Goal: Task Accomplishment & Management: Complete application form

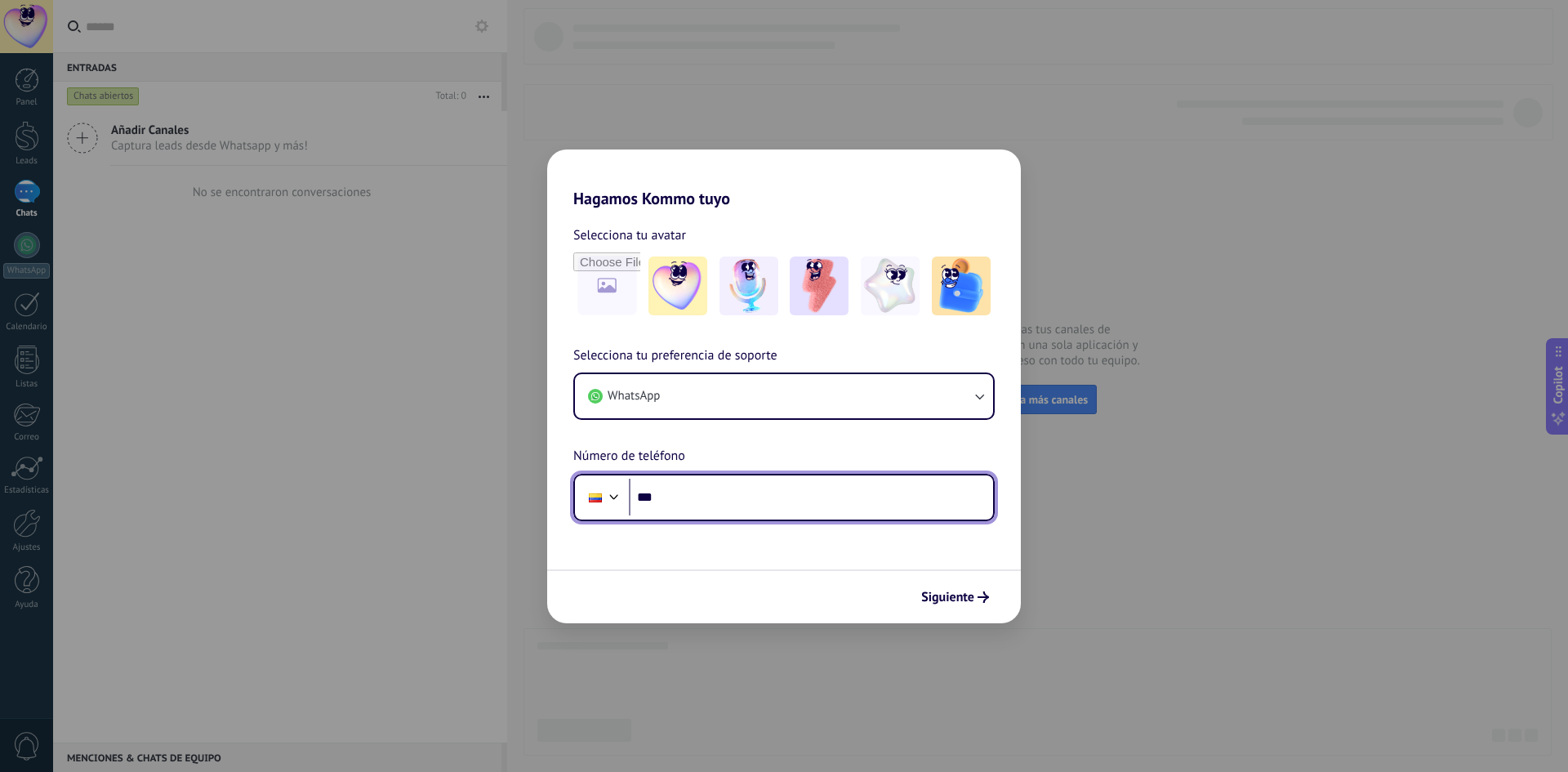
click at [794, 485] on input "***" at bounding box center [811, 498] width 364 height 38
type input "**********"
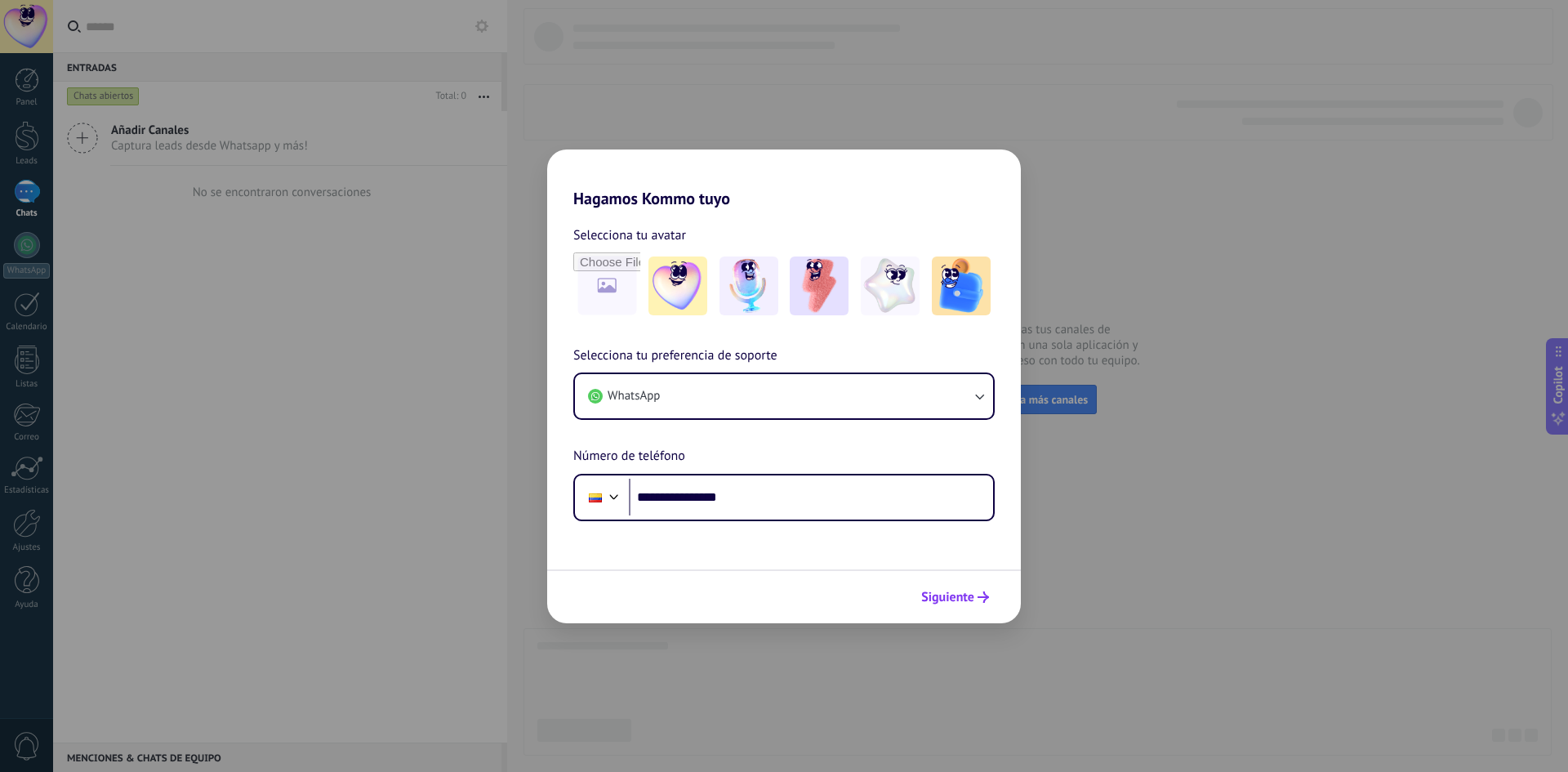
click at [960, 594] on span "Siguiente" at bounding box center [948, 597] width 53 height 11
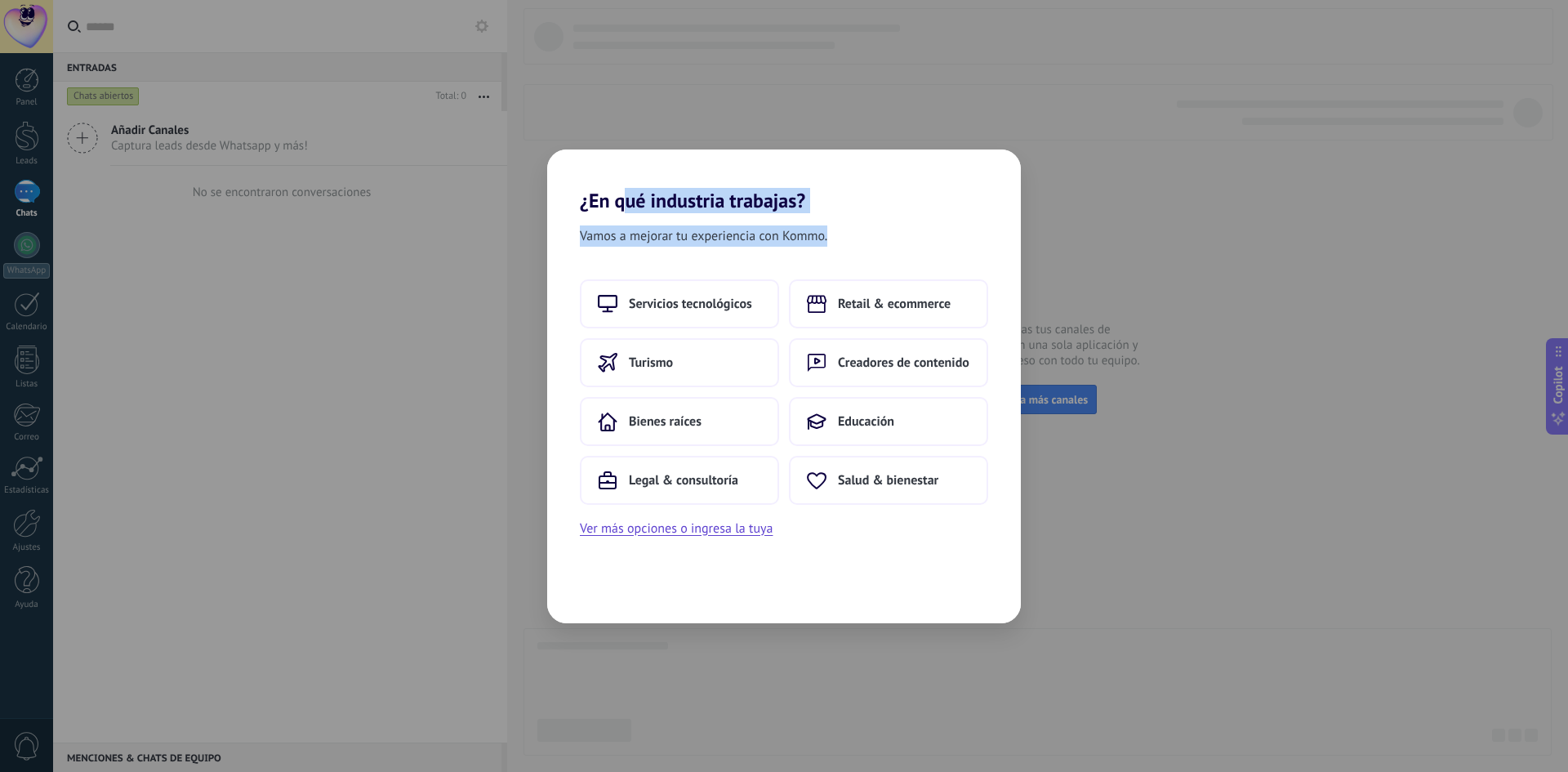
click at [897, 229] on div "¿En qué industria trabajas? Vamos a mejorar tu experiencia con Kommo. Servicios…" at bounding box center [784, 386] width 473 height 474
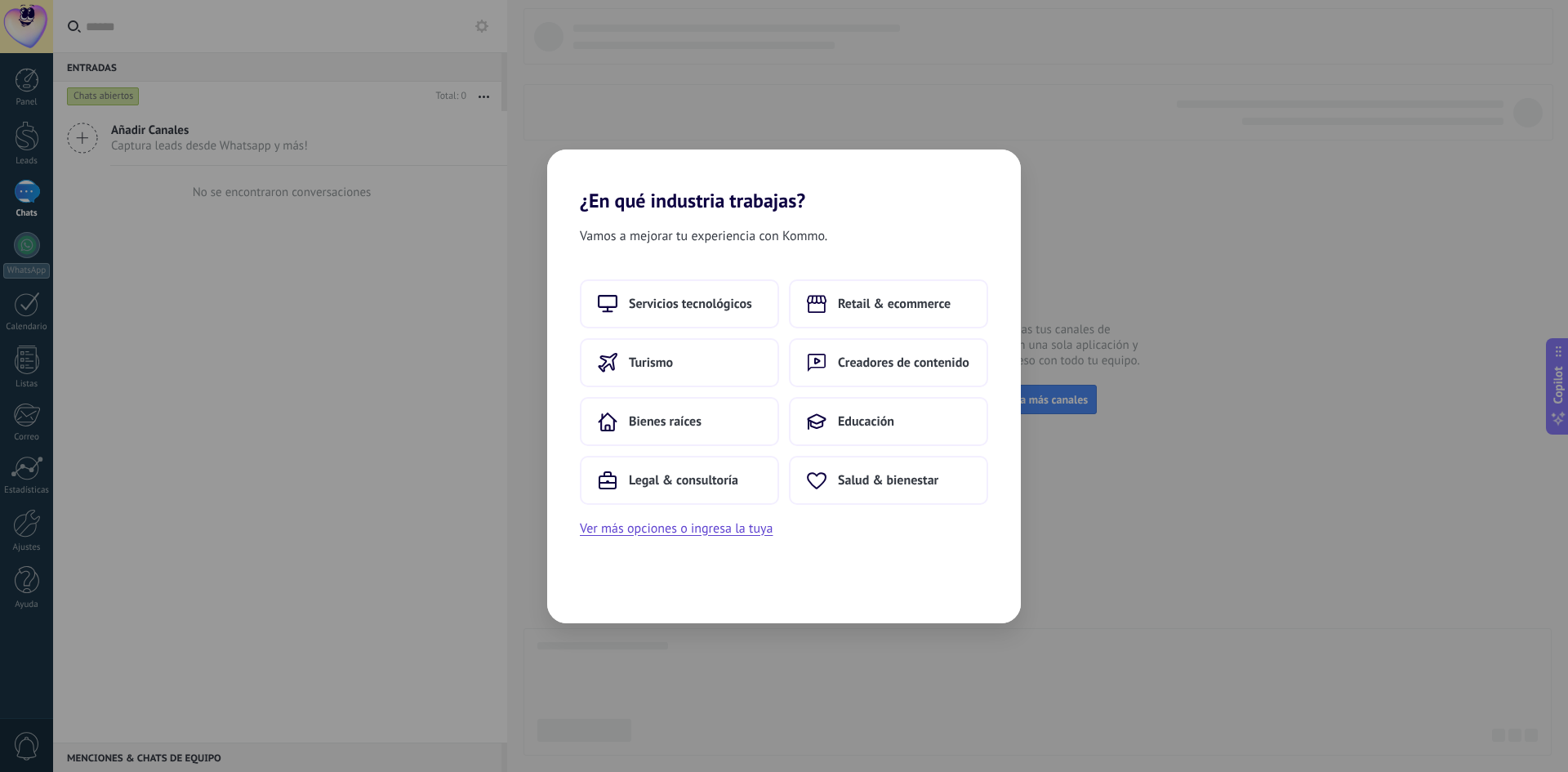
click at [908, 228] on div "Vamos a mejorar tu experiencia con Kommo." at bounding box center [784, 239] width 473 height 27
click at [948, 309] on span "Retail & ecommerce" at bounding box center [895, 303] width 113 height 16
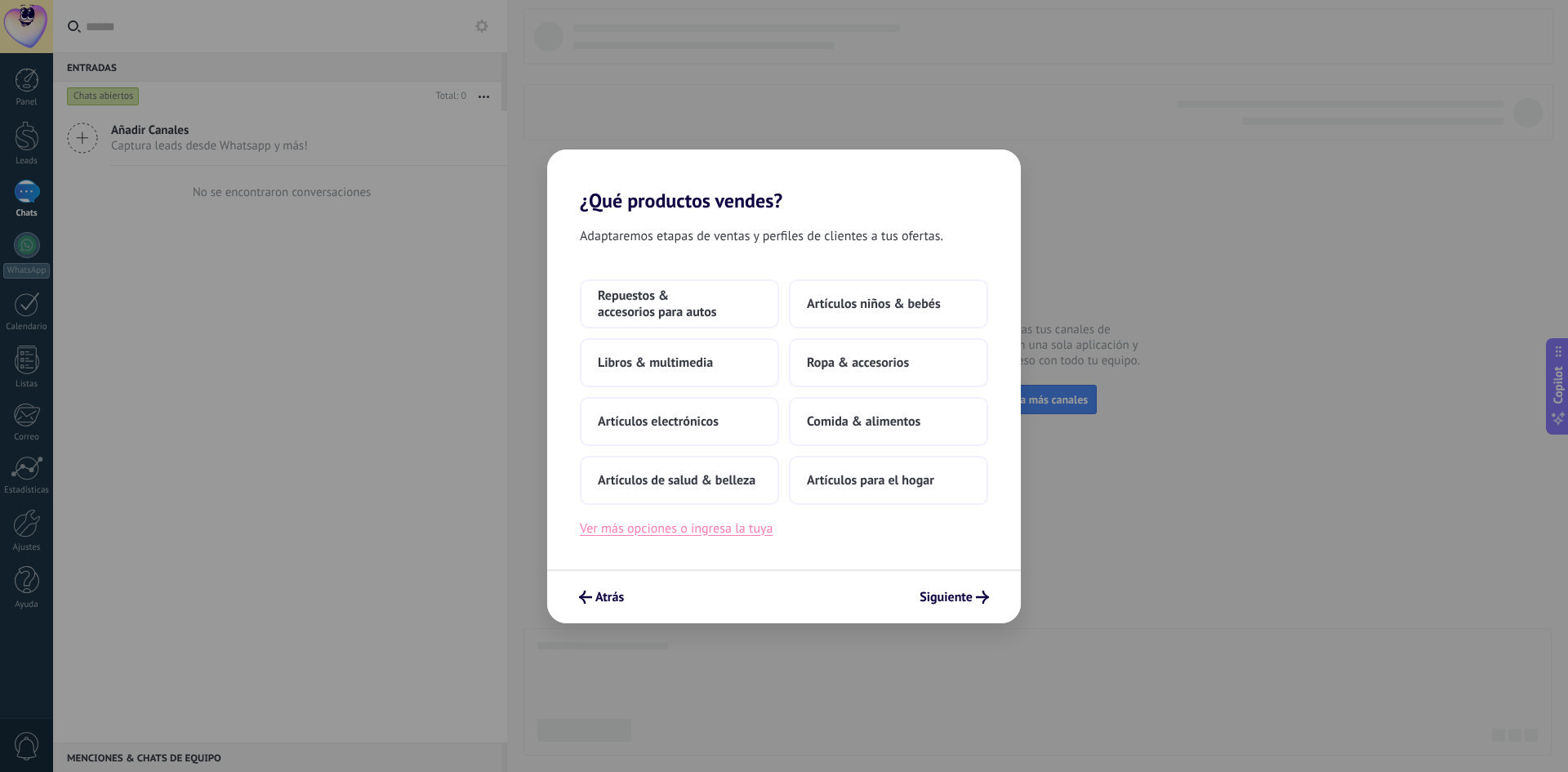
click at [655, 532] on button "Ver más opciones o ingresa la tuya" at bounding box center [677, 528] width 193 height 21
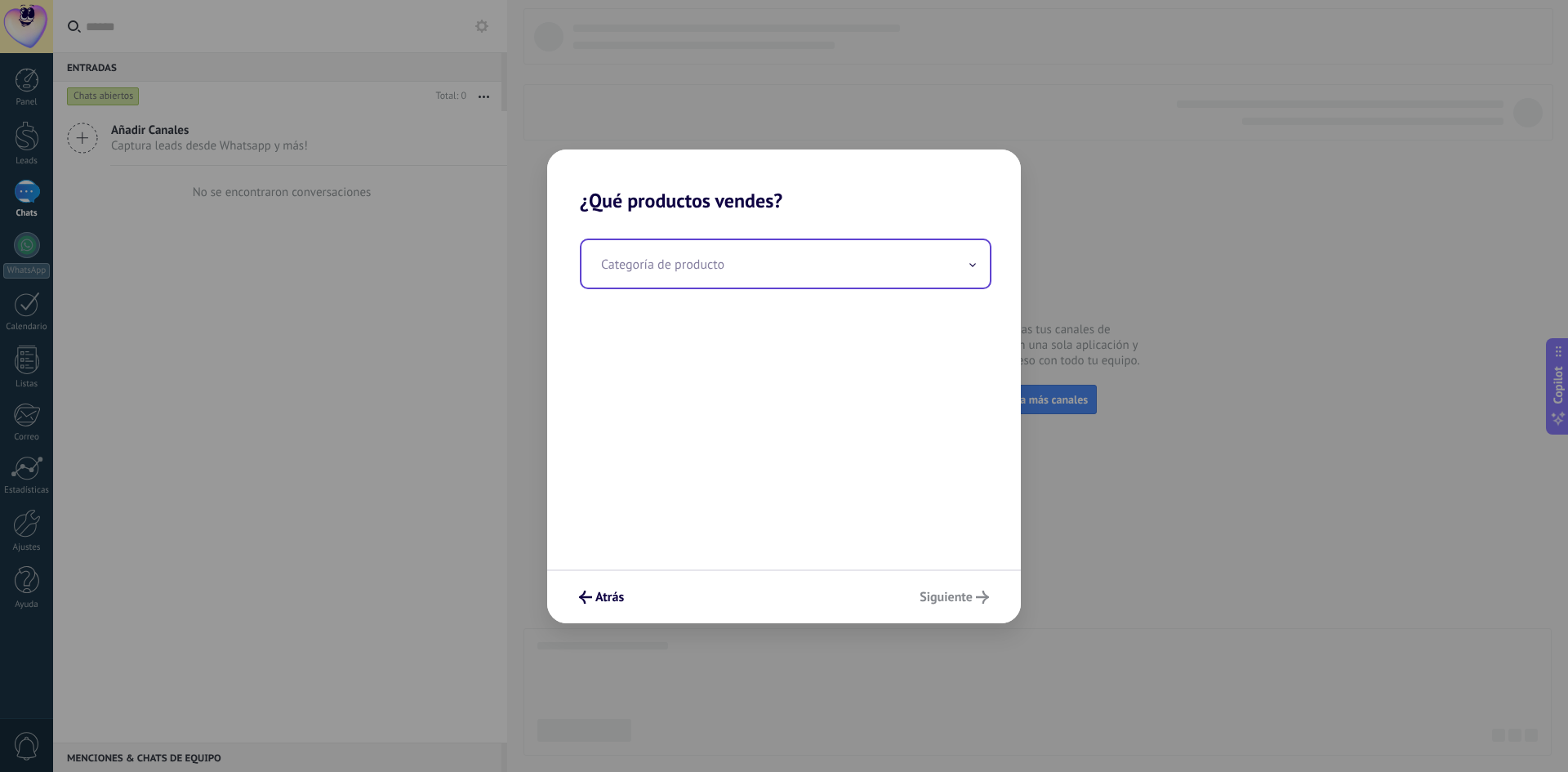
click at [977, 266] on input "text" at bounding box center [785, 263] width 408 height 47
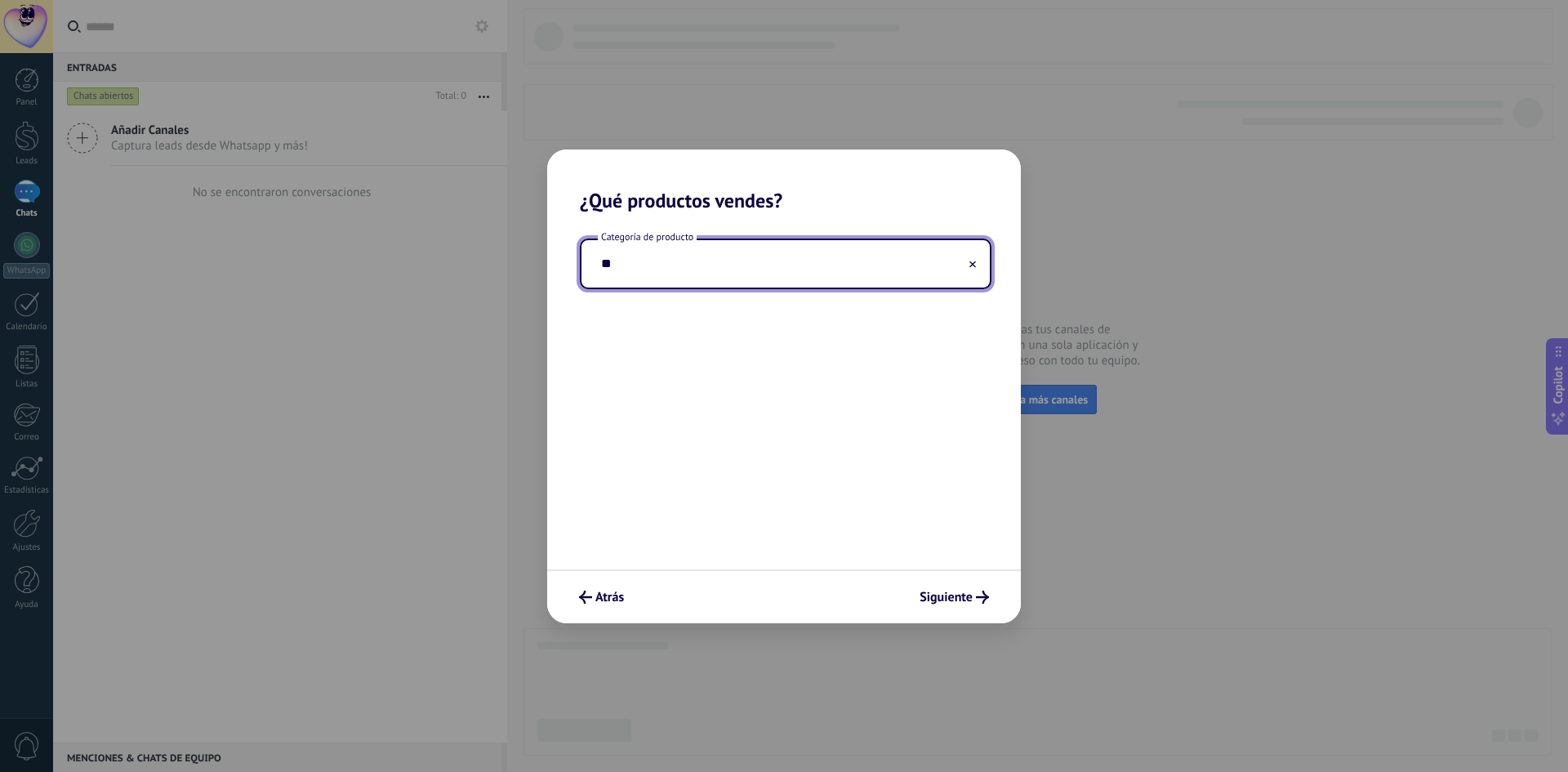
type input "*"
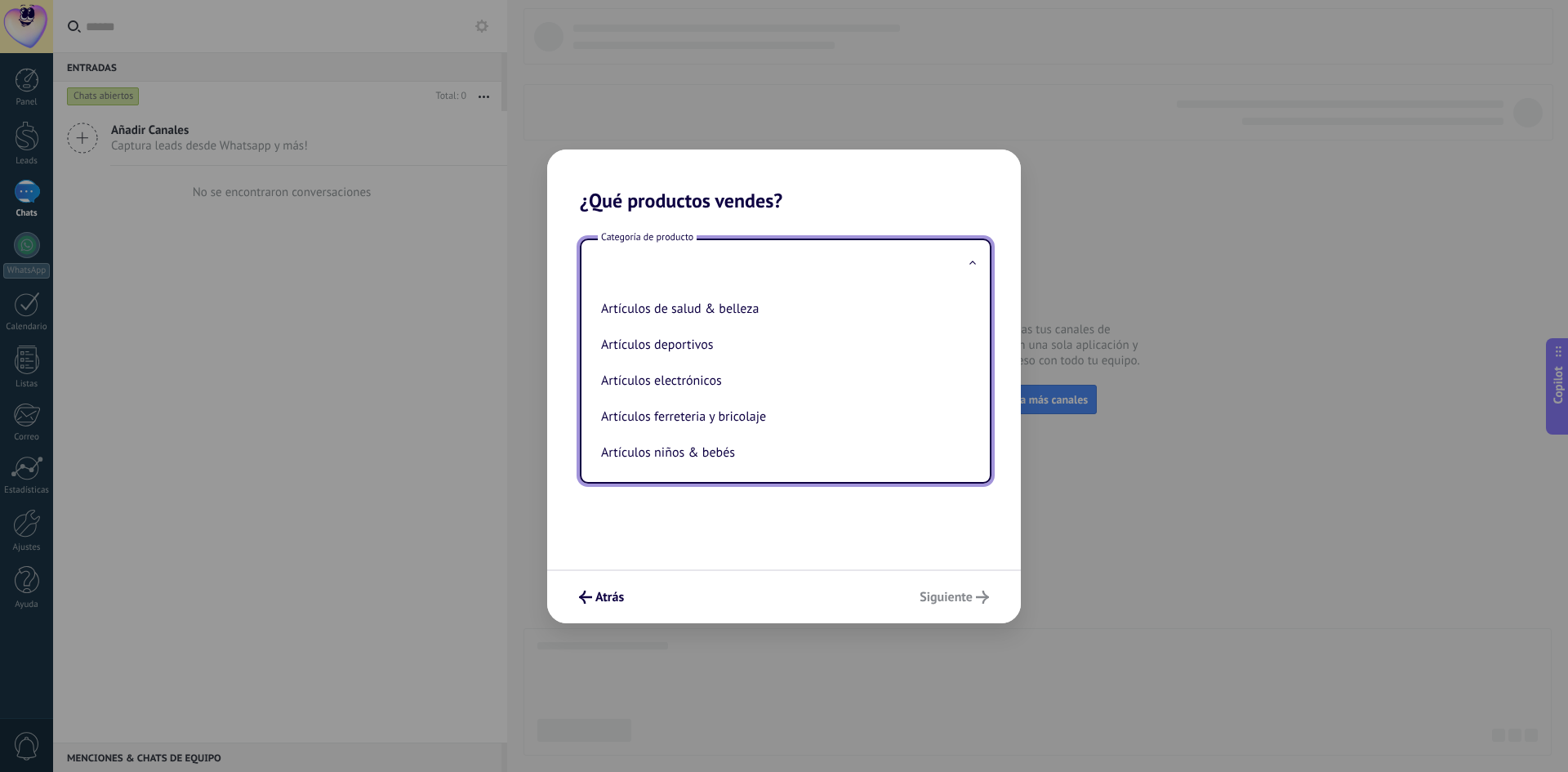
click at [878, 563] on div "Categoría de producto Artículos de salud & belleza Artículos deportivos Artícul…" at bounding box center [784, 391] width 473 height 357
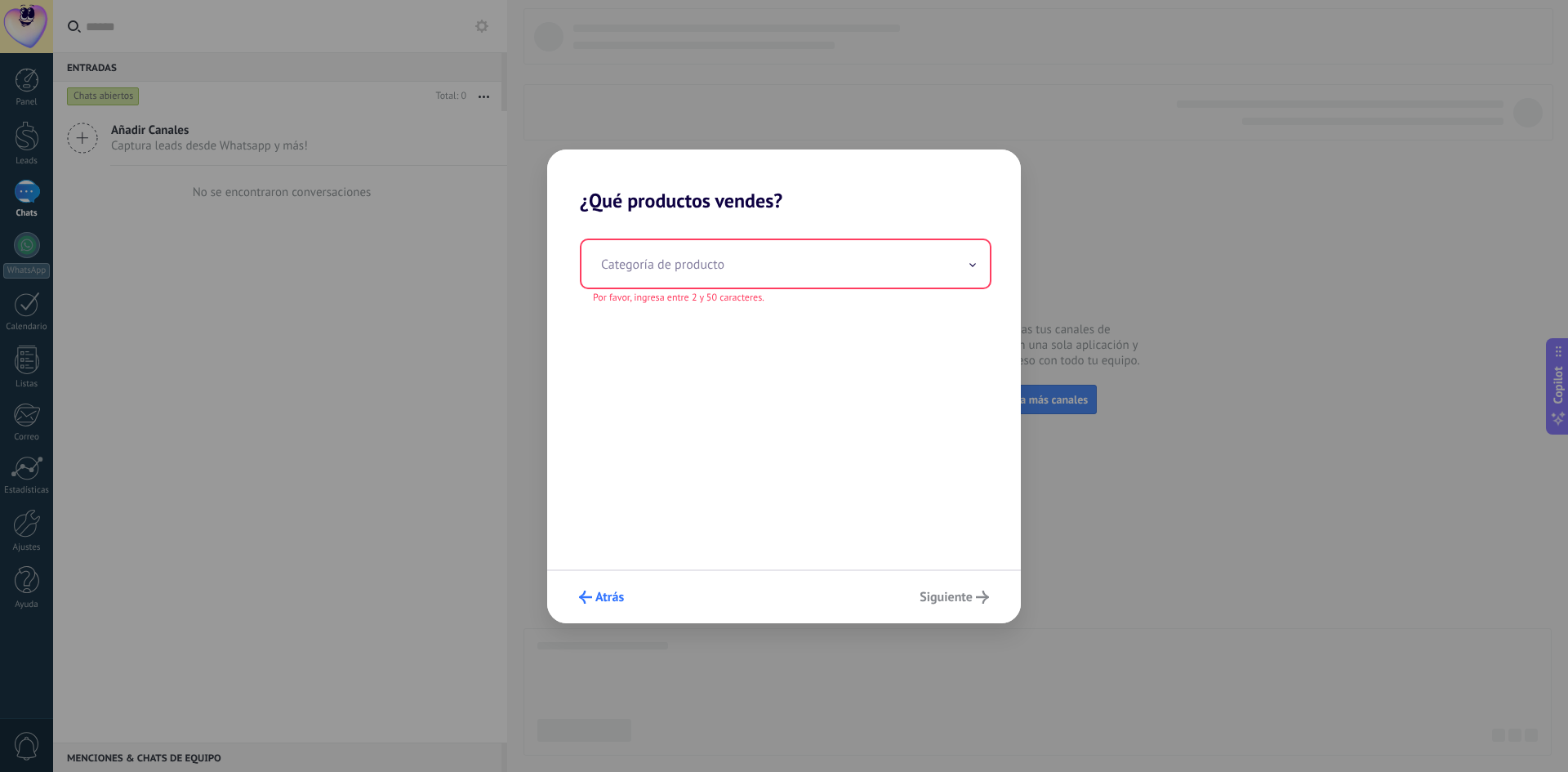
click at [591, 602] on icon "submit" at bounding box center [585, 597] width 13 height 13
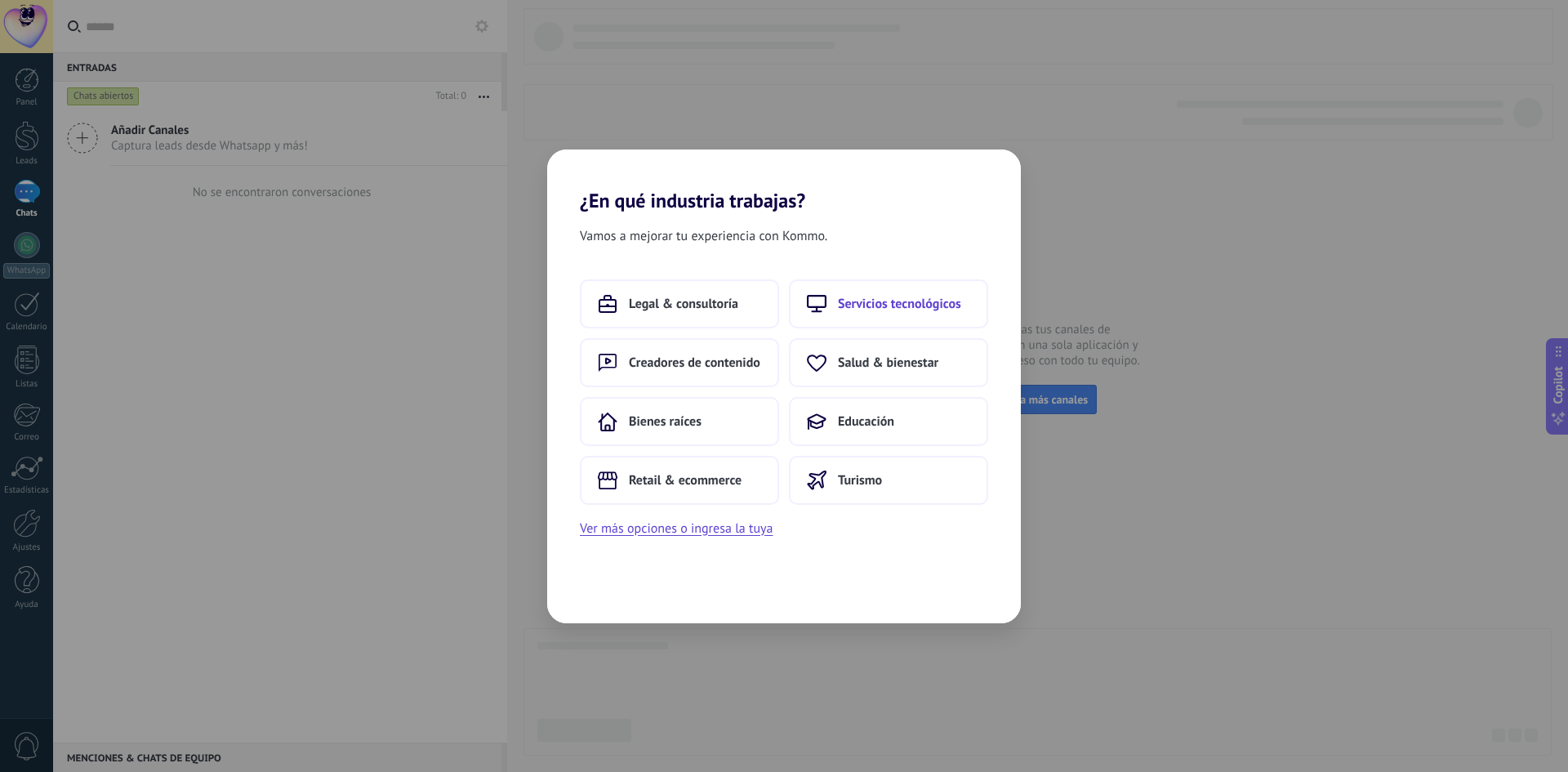
click at [925, 303] on span "Servicios tecnológicos" at bounding box center [900, 303] width 123 height 16
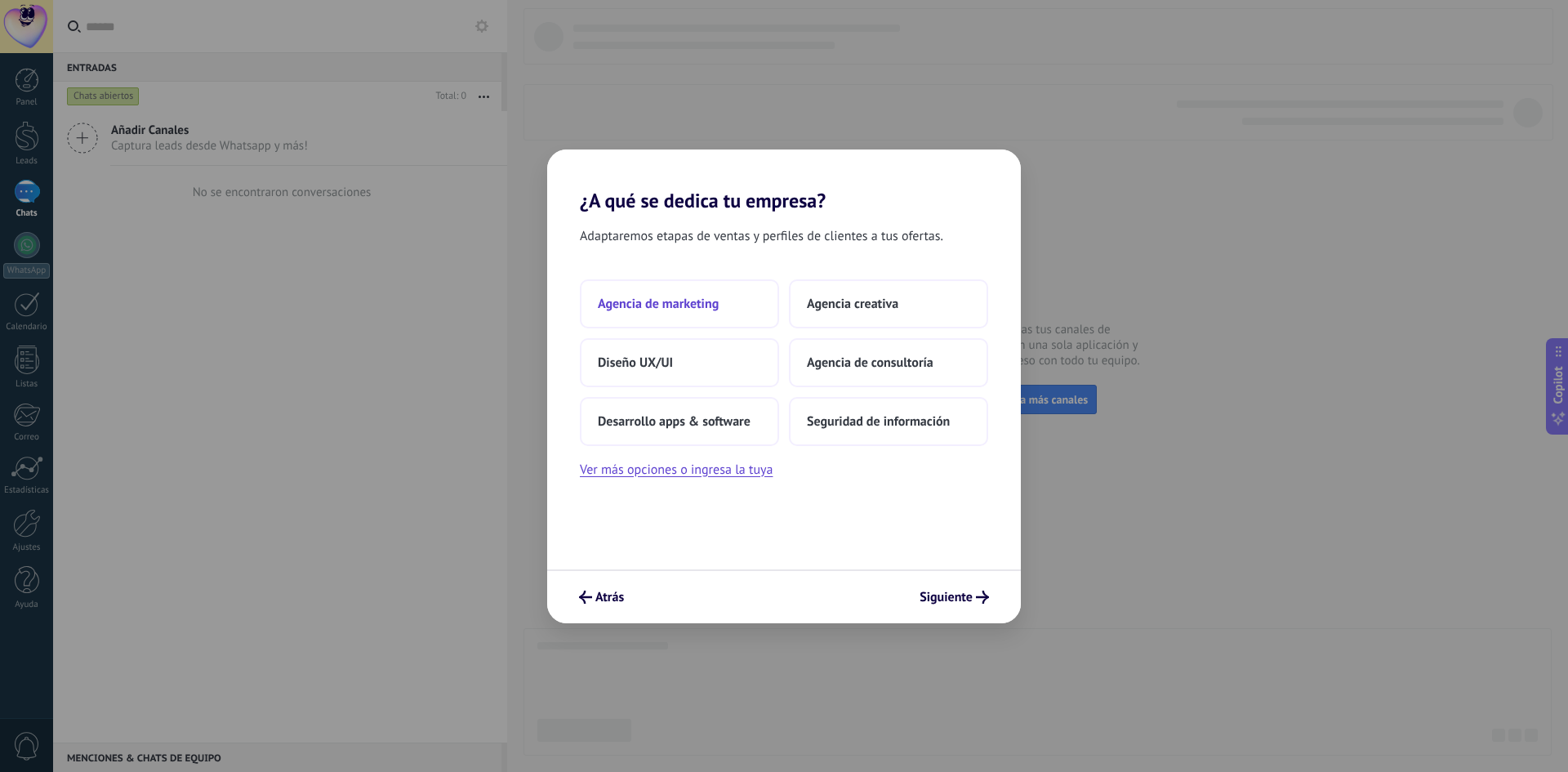
click at [702, 309] on span "Agencia de marketing" at bounding box center [658, 303] width 120 height 16
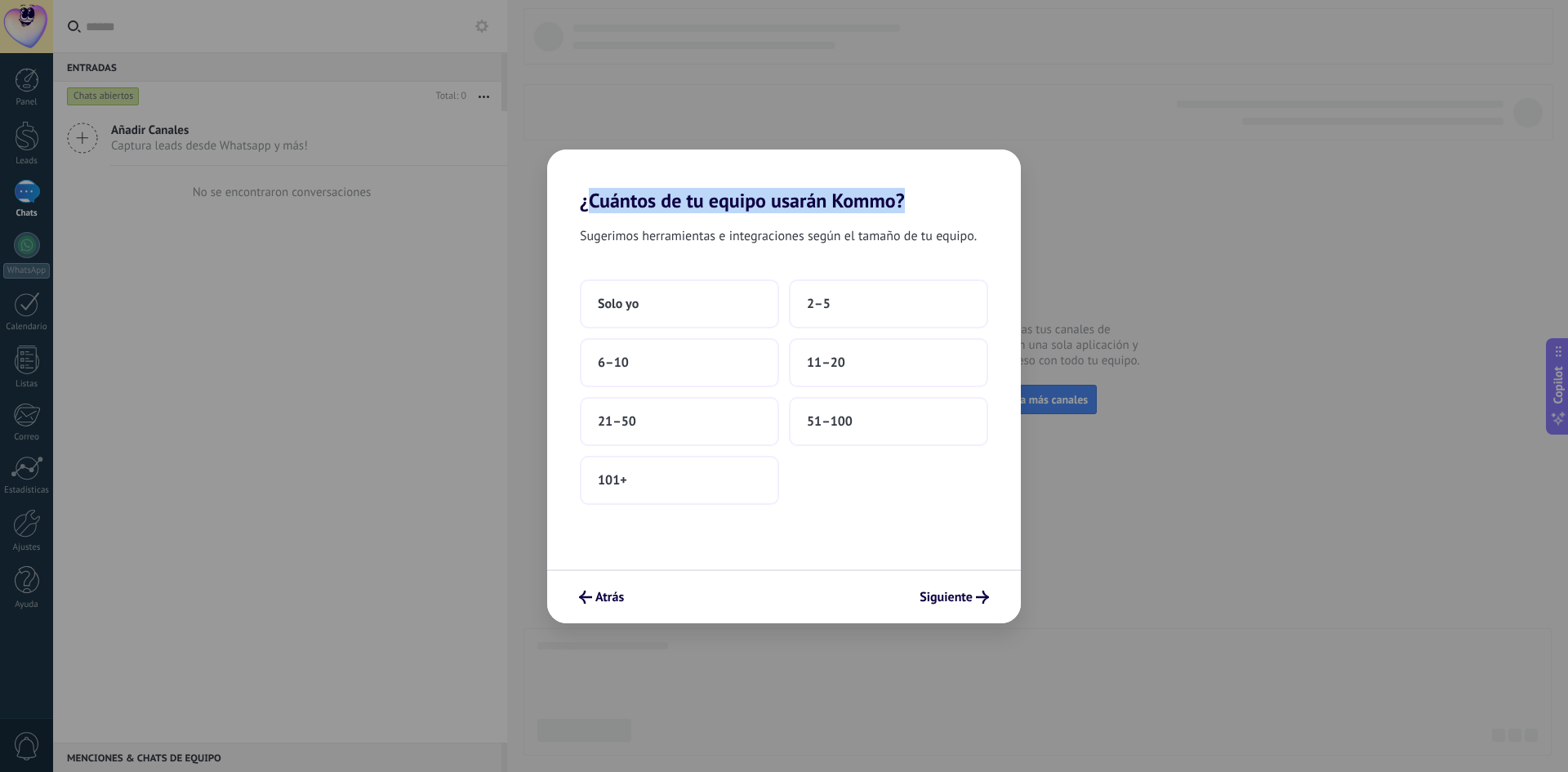
drag, startPoint x: 637, startPoint y: 197, endPoint x: 942, endPoint y: 197, distance: 305.0
click at [942, 197] on h2 "¿Cuántos de tu equipo usarán Kommo?" at bounding box center [784, 181] width 473 height 63
click at [946, 203] on h2 "¿Cuántos de tu equipo usarán Kommo?" at bounding box center [784, 181] width 473 height 63
click at [708, 478] on button "101+" at bounding box center [679, 480] width 199 height 49
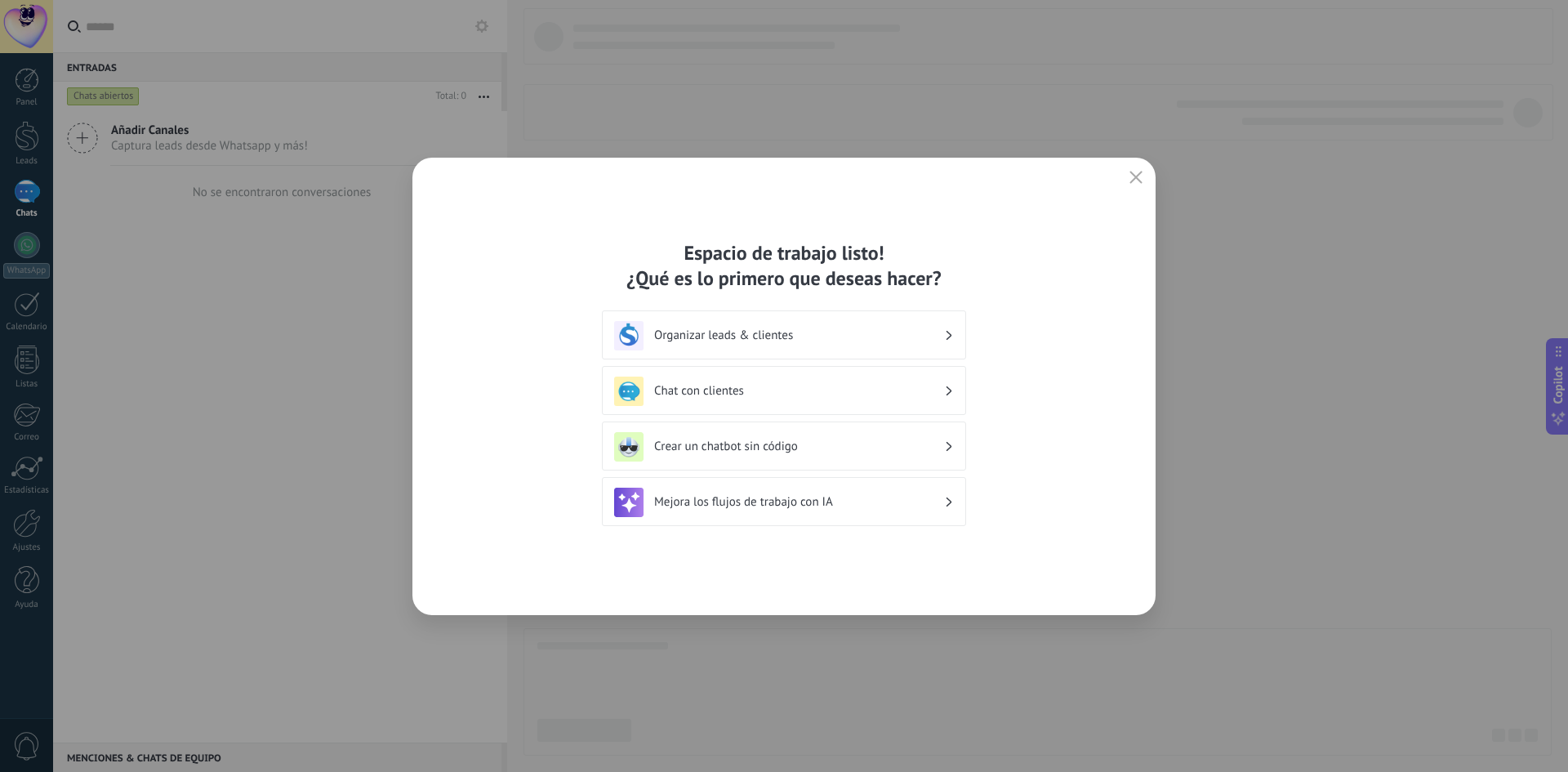
click at [935, 338] on h3 "Organizar leads & clientes" at bounding box center [799, 335] width 290 height 15
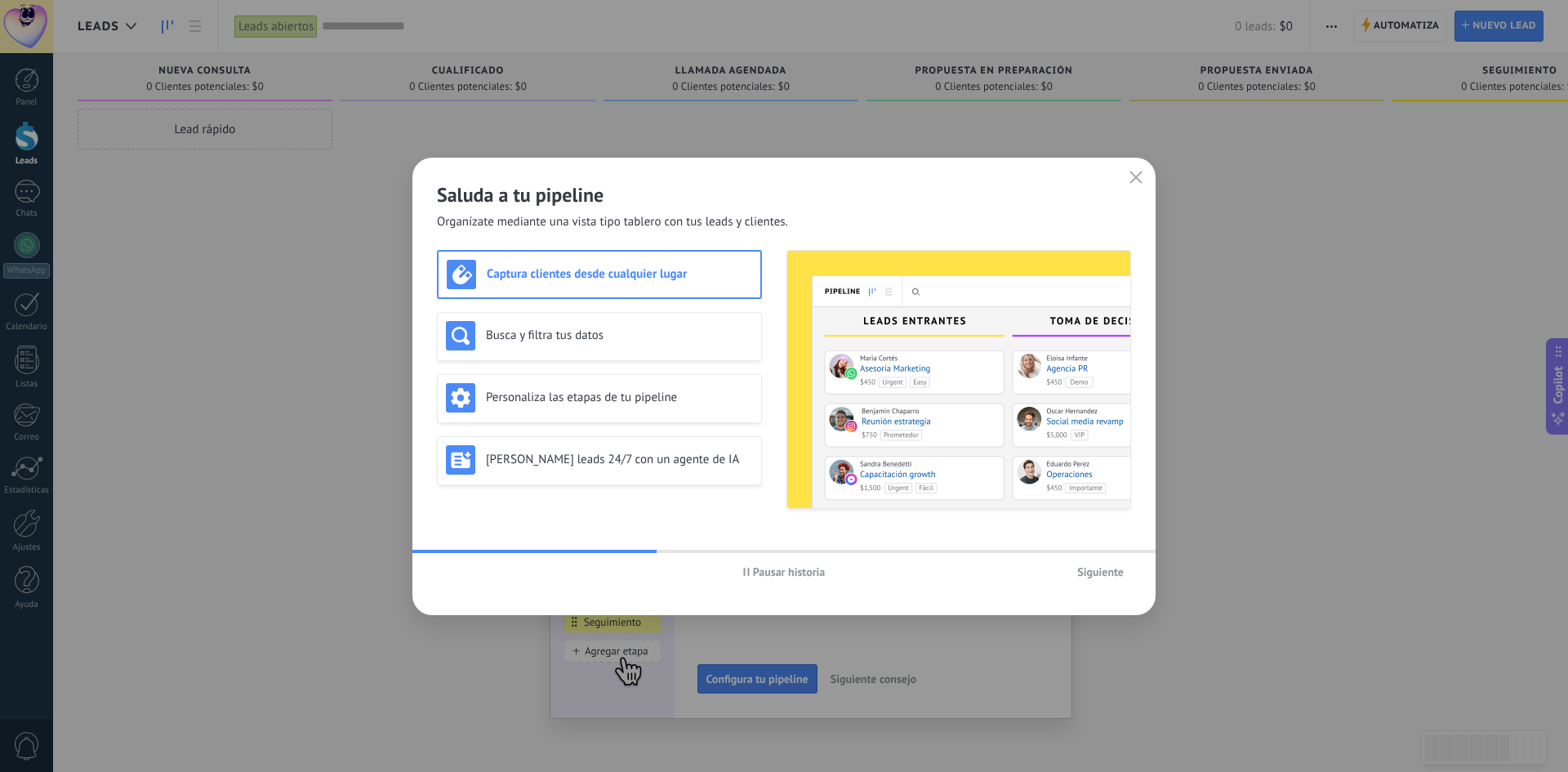
click at [590, 302] on div "Captura clientes desde cualquier lugar Busca y filtra tus datos Personaliza las…" at bounding box center [599, 379] width 325 height 259
click at [601, 313] on div "Busca y filtra tus datos" at bounding box center [599, 336] width 325 height 49
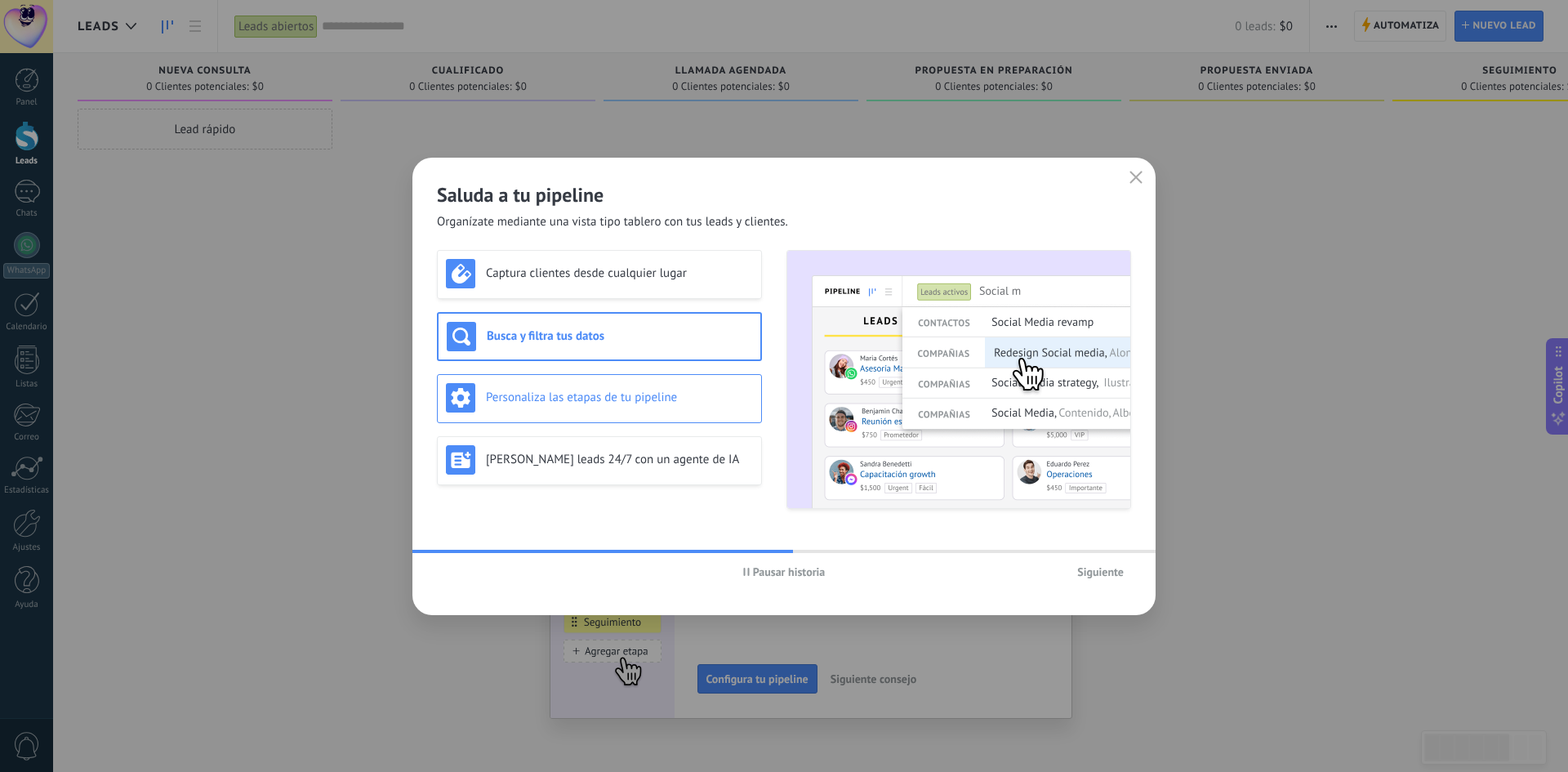
click at [607, 391] on h3 "Personaliza las etapas de tu pipeline" at bounding box center [620, 398] width 267 height 15
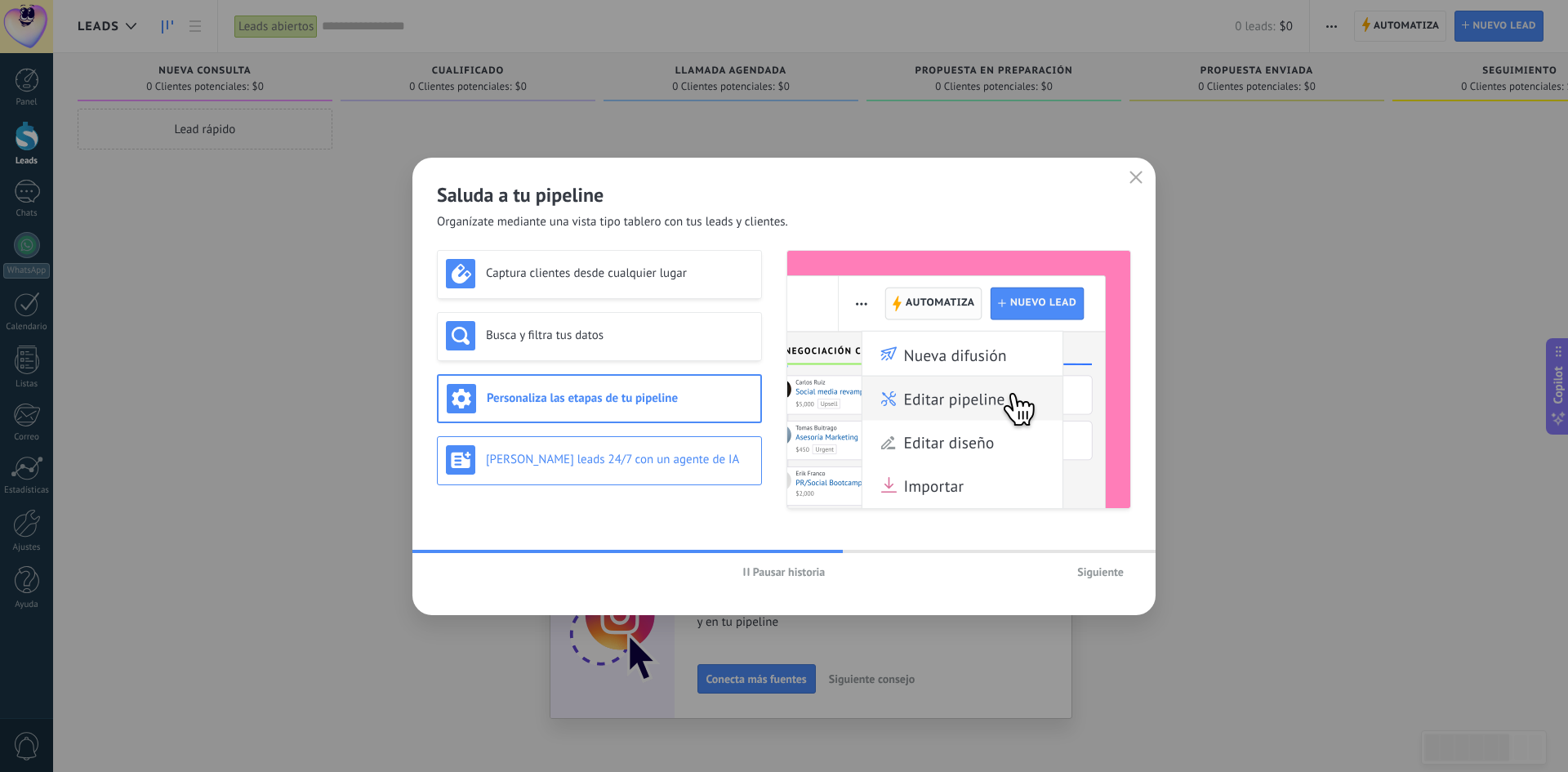
click at [671, 456] on h3 "[PERSON_NAME] leads 24/7 con un agente de IA" at bounding box center [620, 459] width 267 height 15
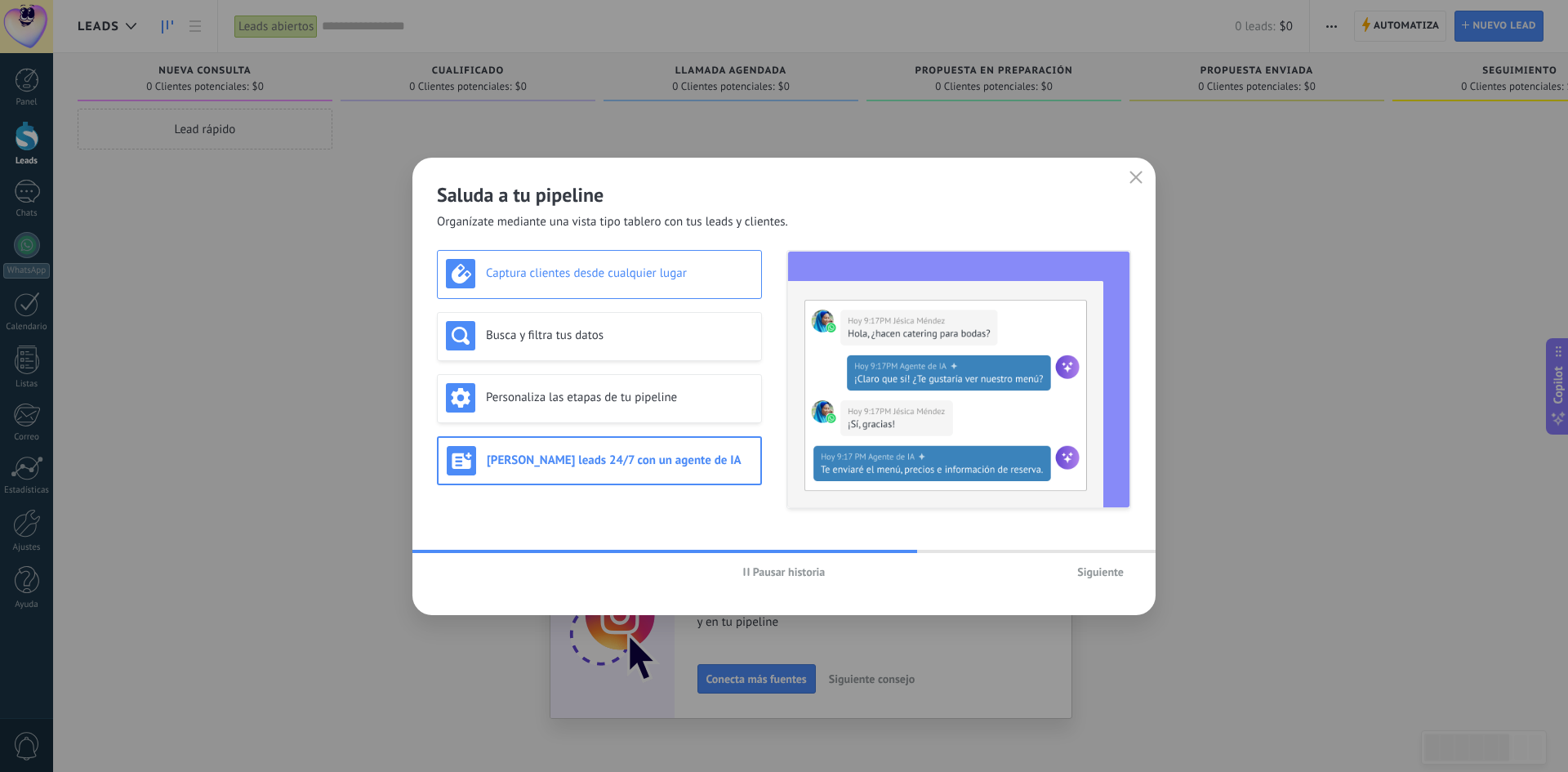
click at [698, 279] on h3 "Captura clientes desde cualquier lugar" at bounding box center [620, 274] width 267 height 15
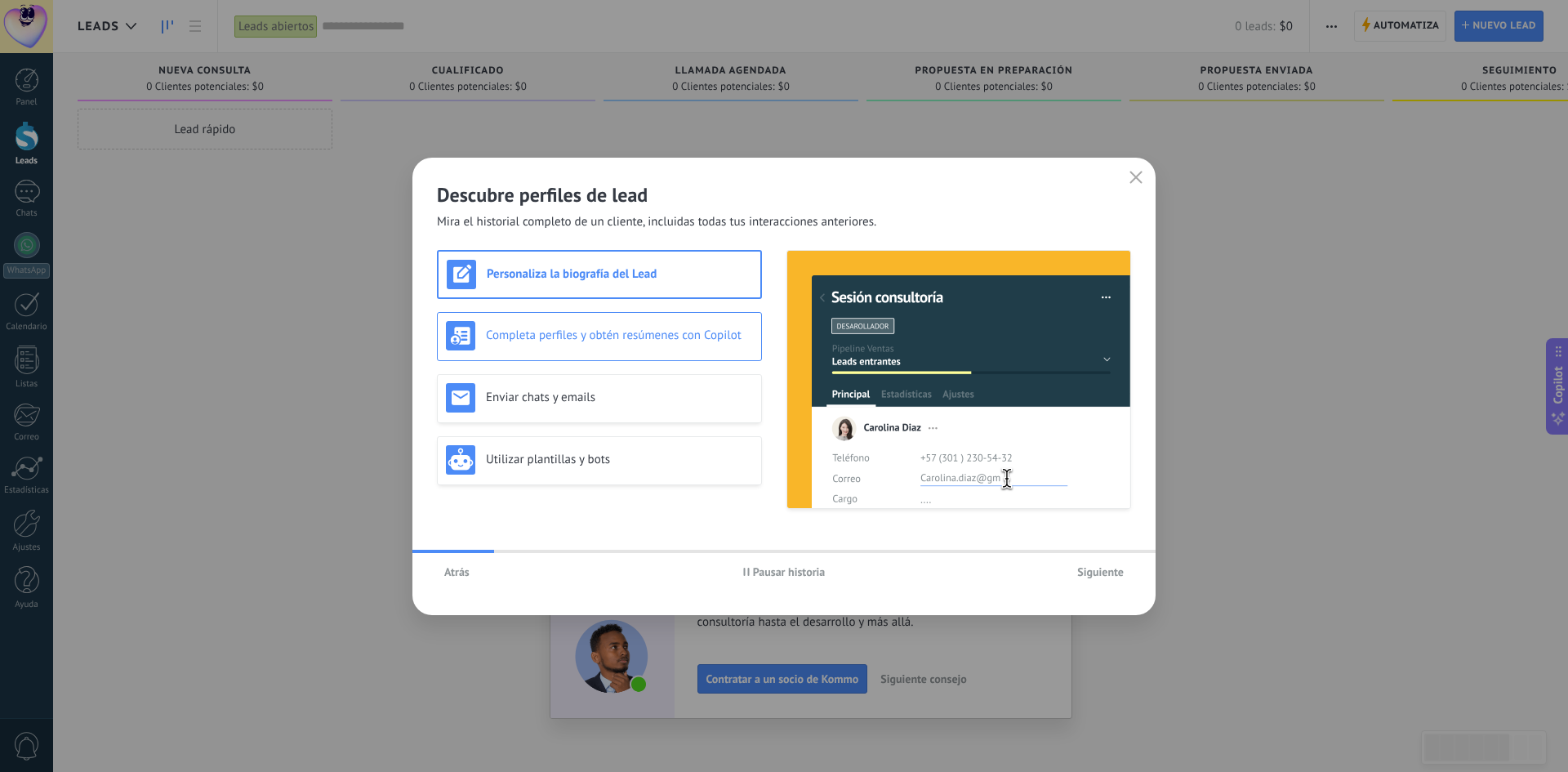
click at [696, 333] on h3 "Completa perfiles y obtén resúmenes con Copilot" at bounding box center [620, 335] width 267 height 15
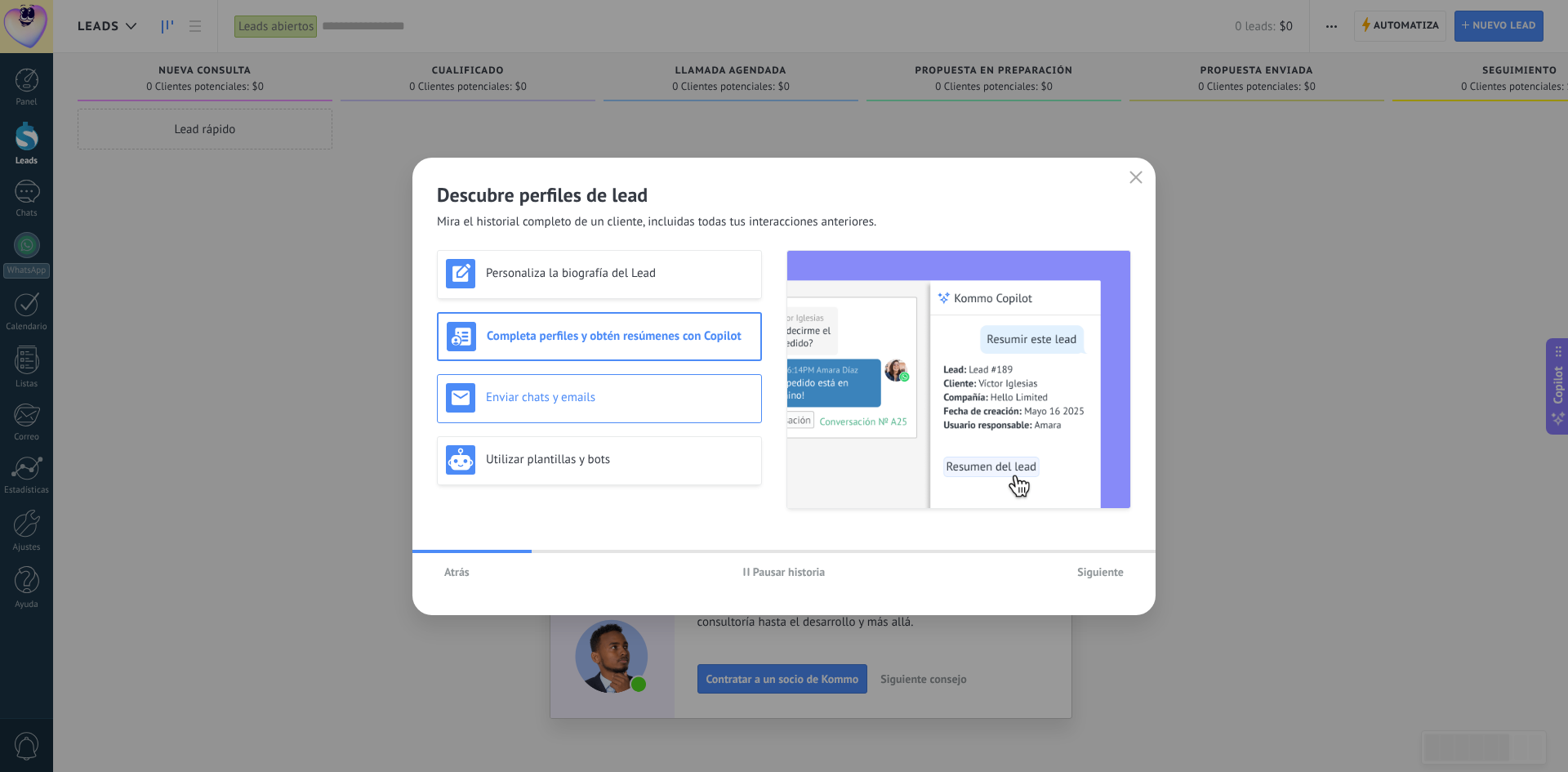
click at [711, 413] on div "Enviar chats y emails" at bounding box center [599, 398] width 325 height 49
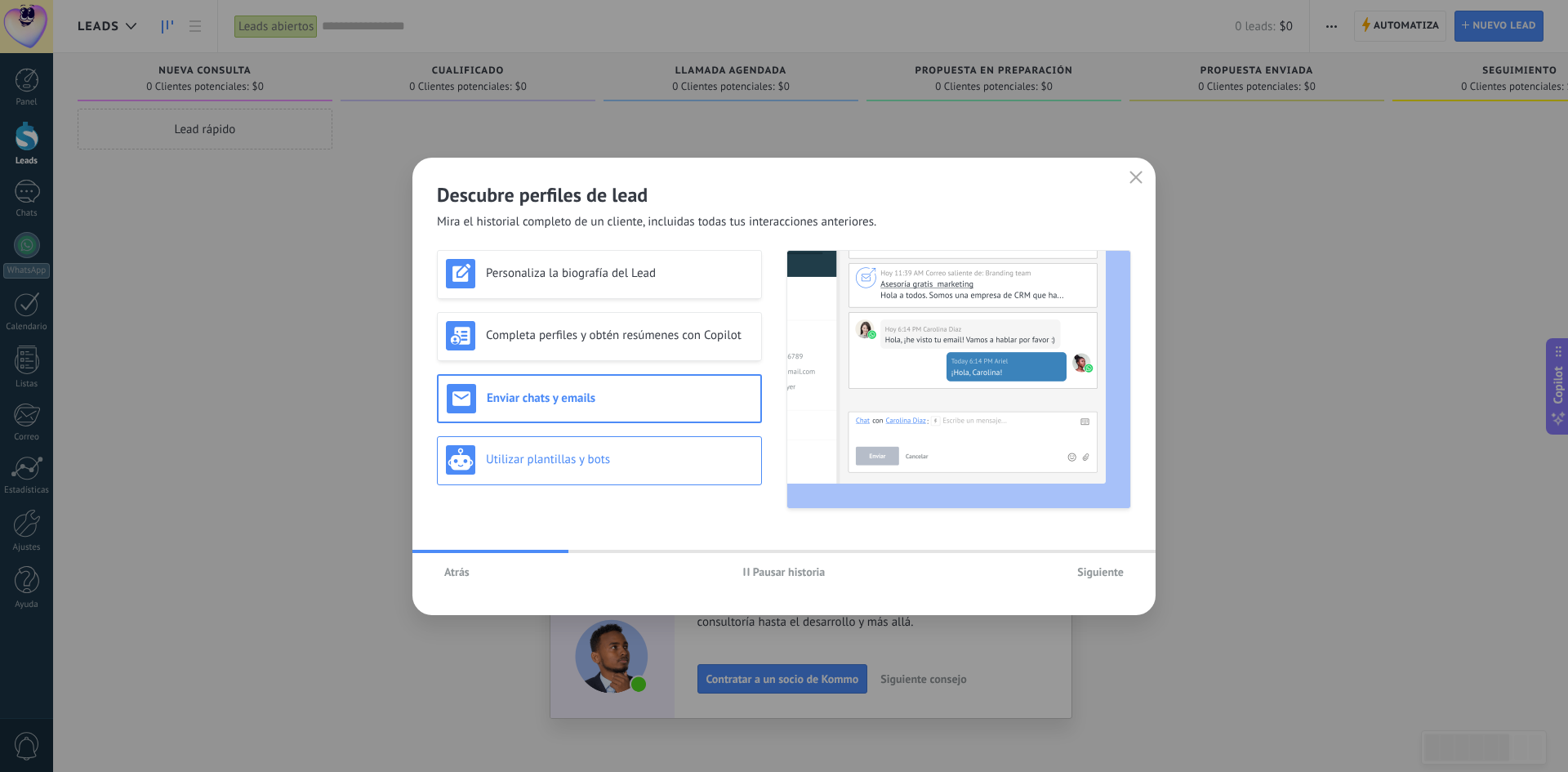
click at [702, 480] on div "Utilizar plantillas y bots" at bounding box center [599, 460] width 325 height 49
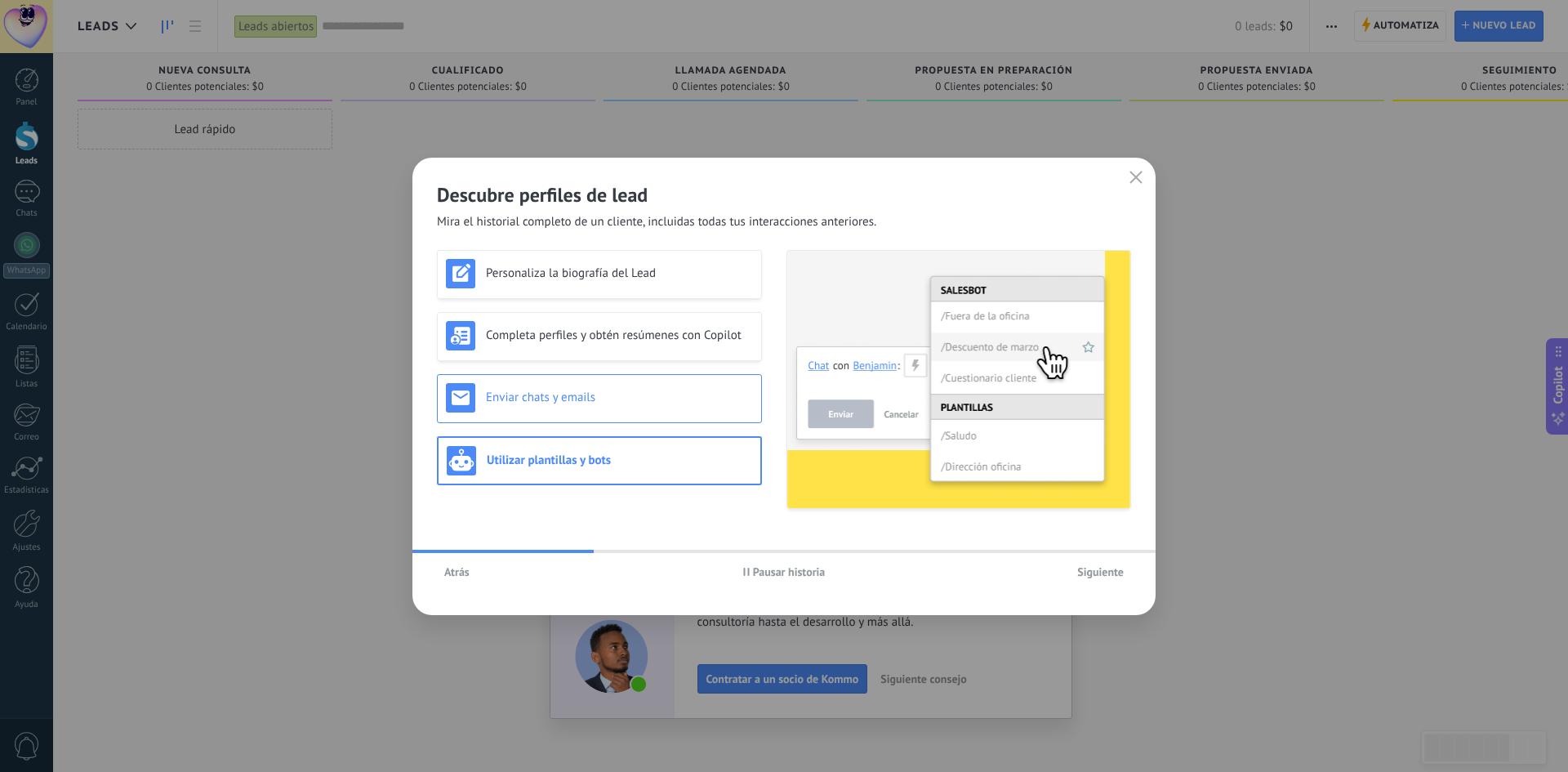
click at [684, 415] on div "Enviar chats y emails" at bounding box center [599, 398] width 325 height 49
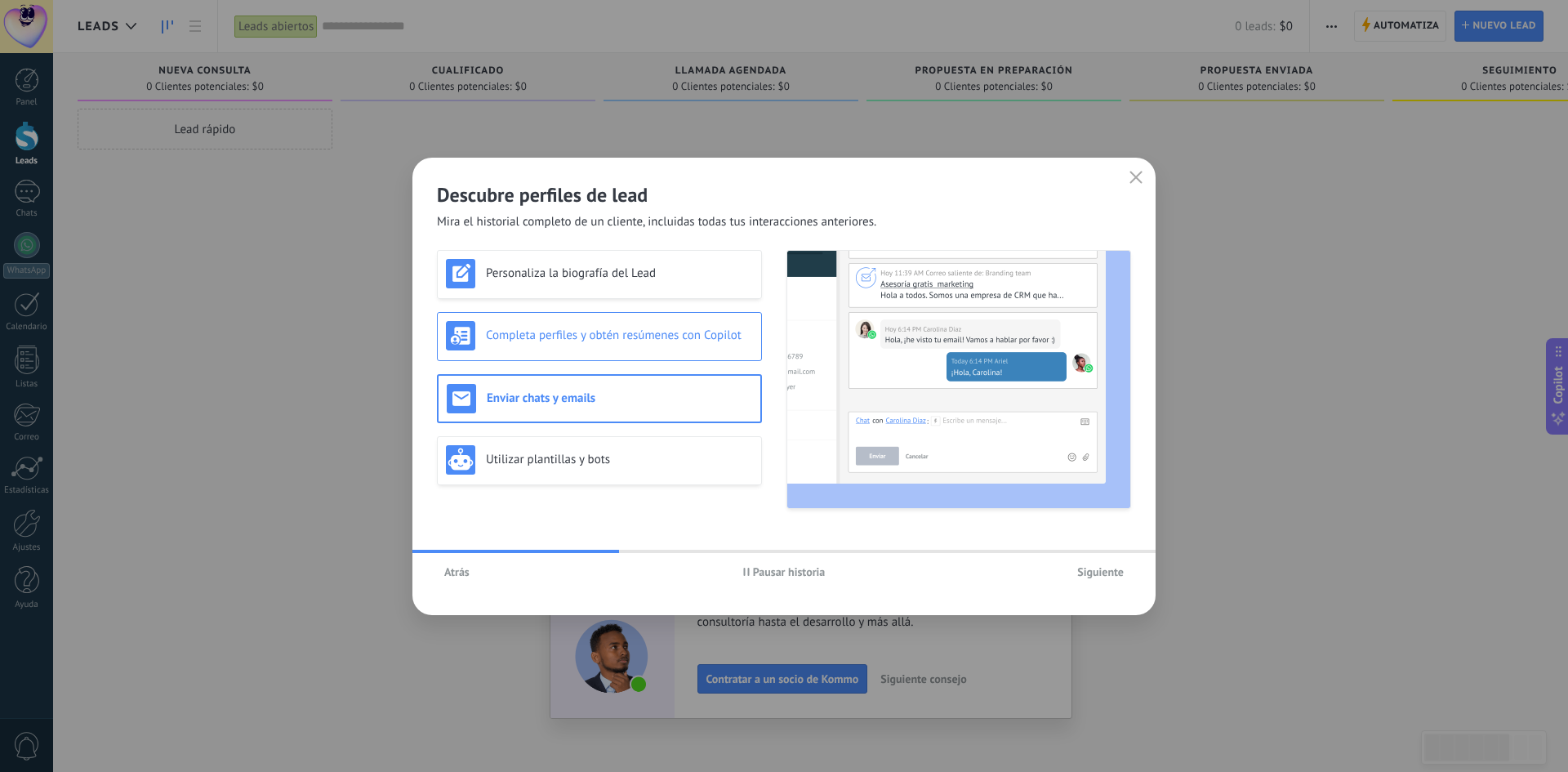
click at [682, 312] on div "Completa perfiles y obtén resúmenes con Copilot" at bounding box center [599, 336] width 325 height 49
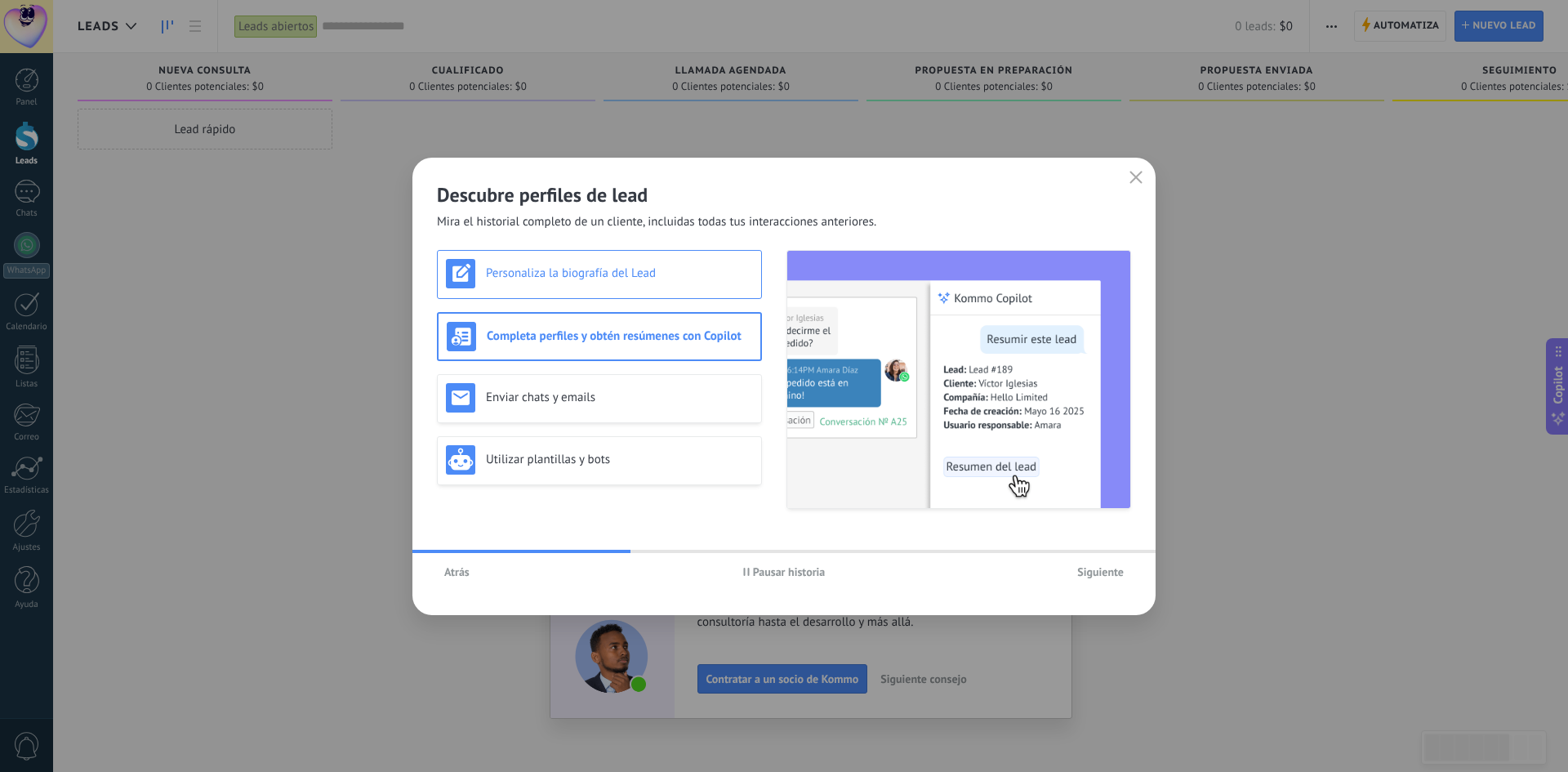
click at [684, 277] on h3 "Personaliza la biografía del Lead" at bounding box center [620, 274] width 267 height 15
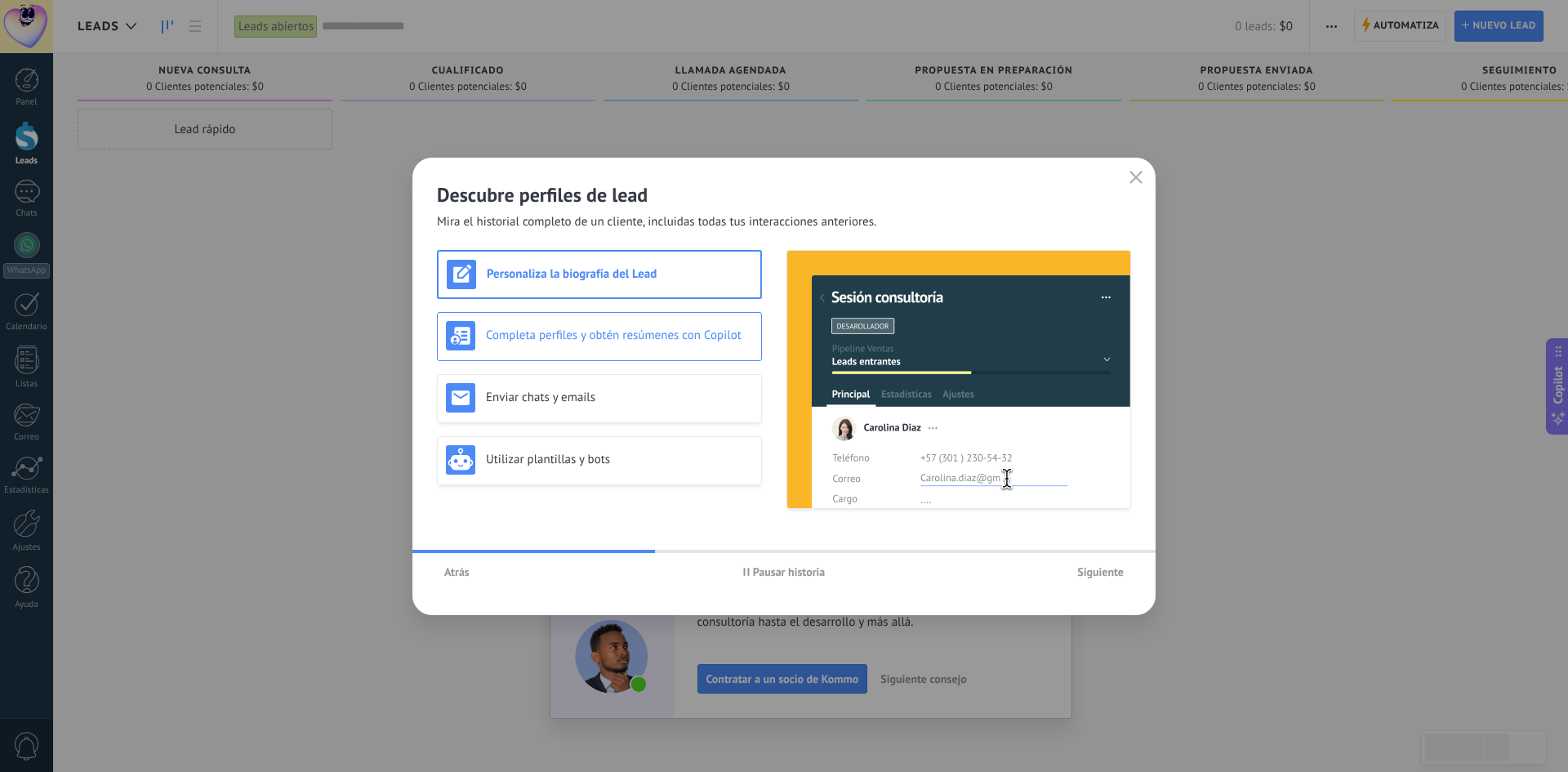
click at [704, 342] on h3 "Completa perfiles y obtén resúmenes con Copilot" at bounding box center [620, 335] width 267 height 15
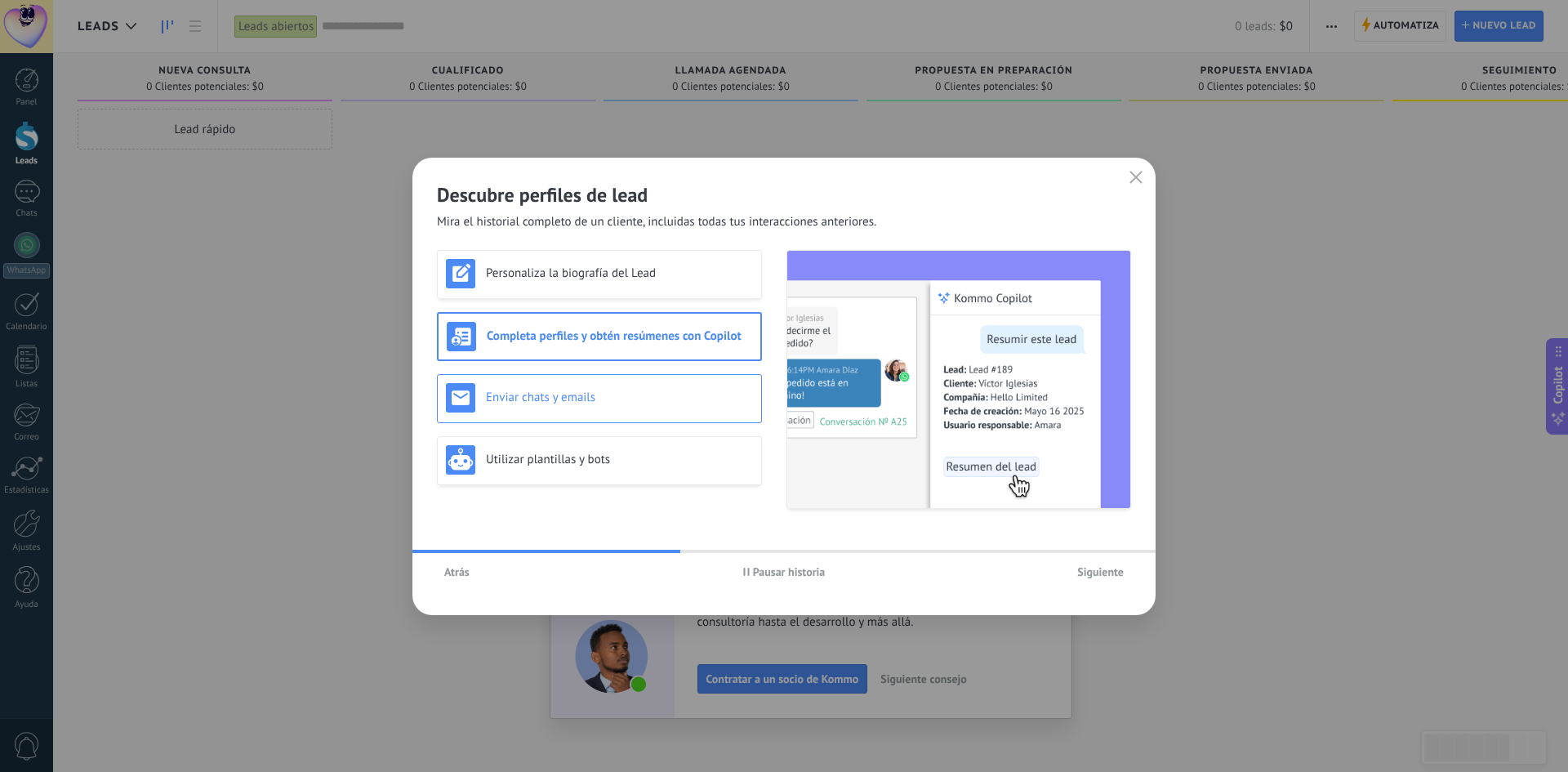
click at [692, 404] on h3 "Enviar chats y emails" at bounding box center [620, 398] width 267 height 15
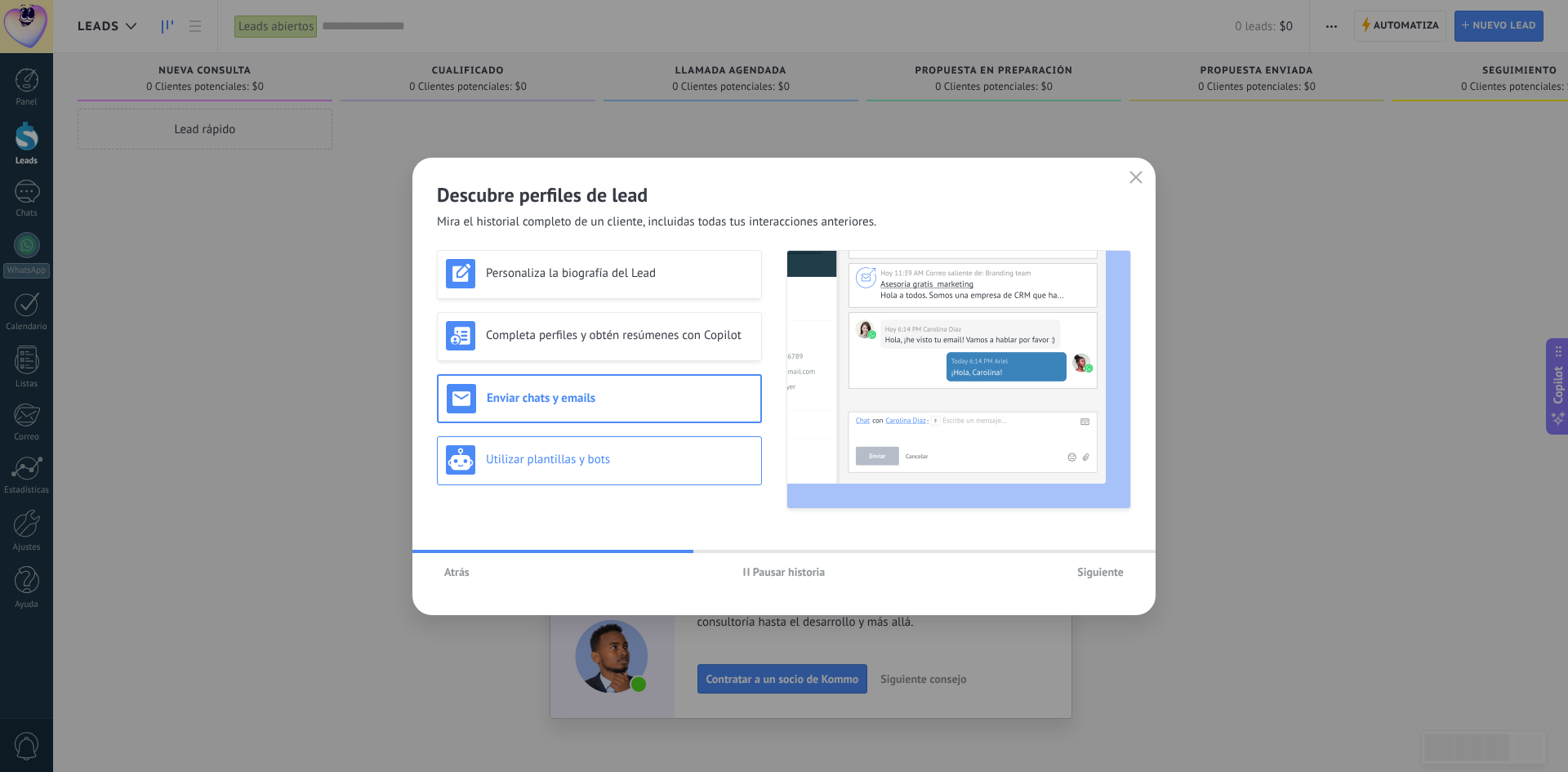
click at [679, 451] on h3 "Utilizar plantillas y bots" at bounding box center [620, 459] width 267 height 15
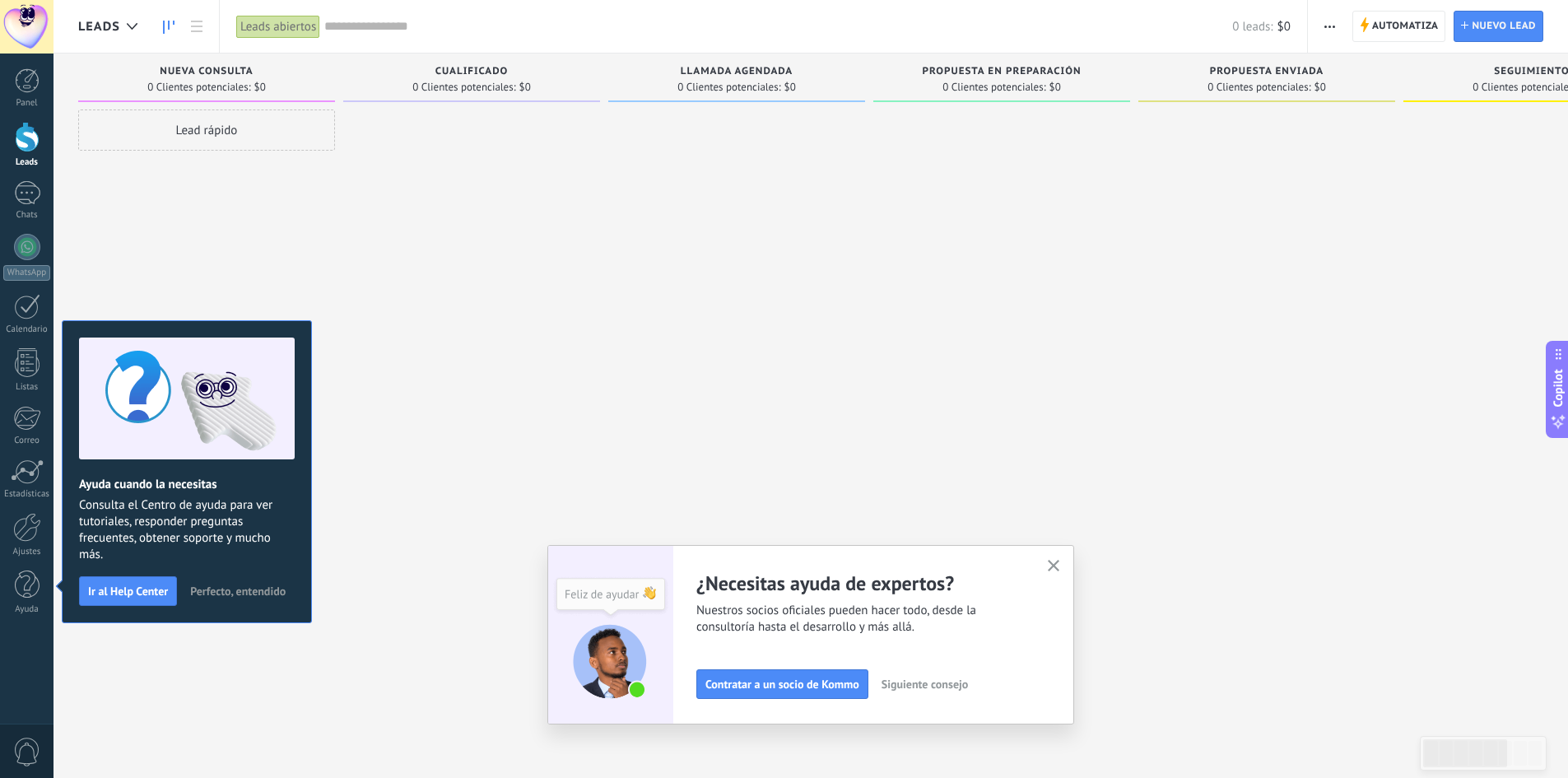
click at [1059, 560] on button "button" at bounding box center [1054, 567] width 21 height 22
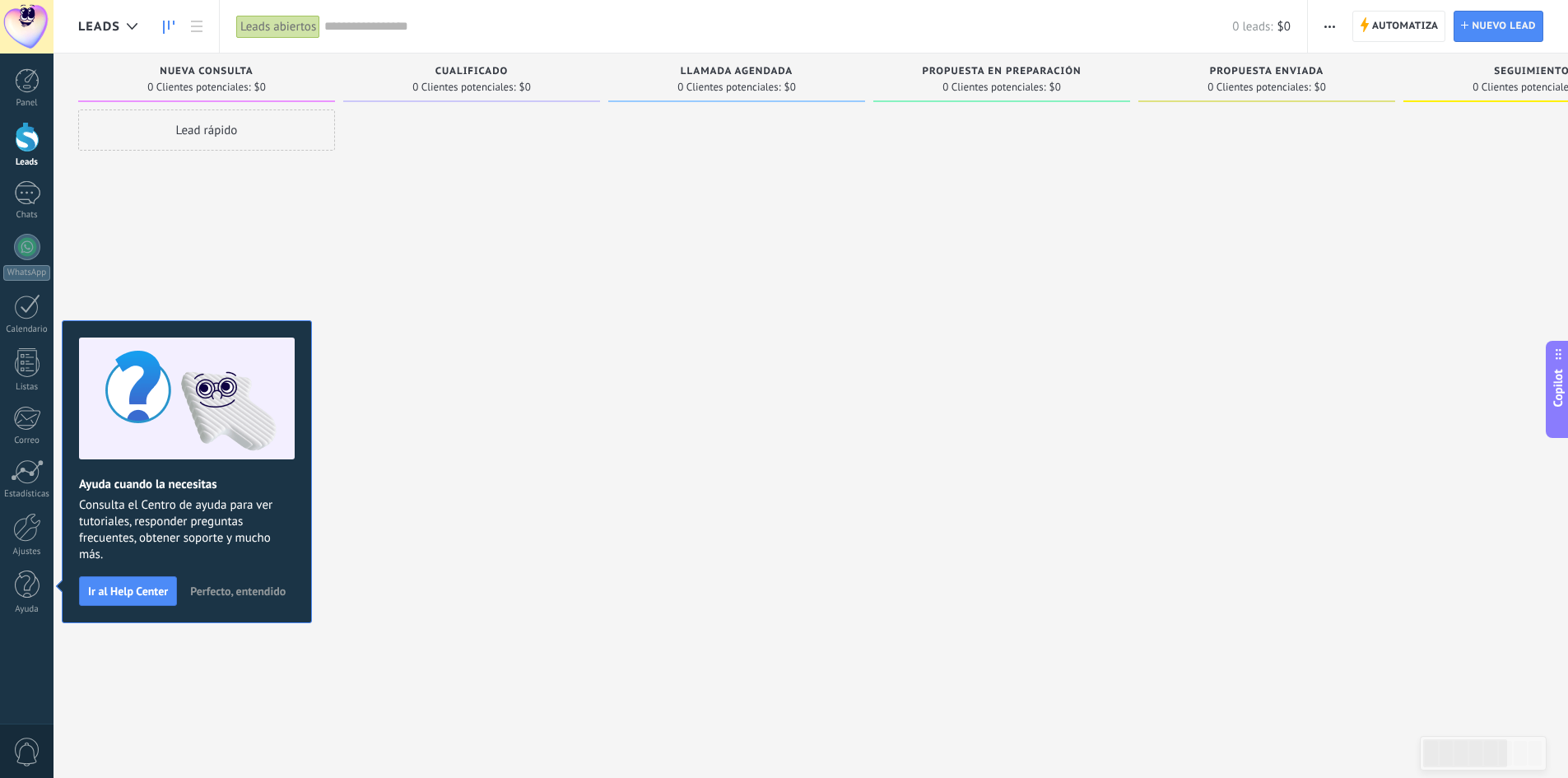
click at [457, 327] on div at bounding box center [472, 391] width 257 height 563
click at [1180, 293] on div at bounding box center [1267, 391] width 257 height 563
click at [148, 594] on span "Ir al Help Center" at bounding box center [127, 590] width 80 height 11
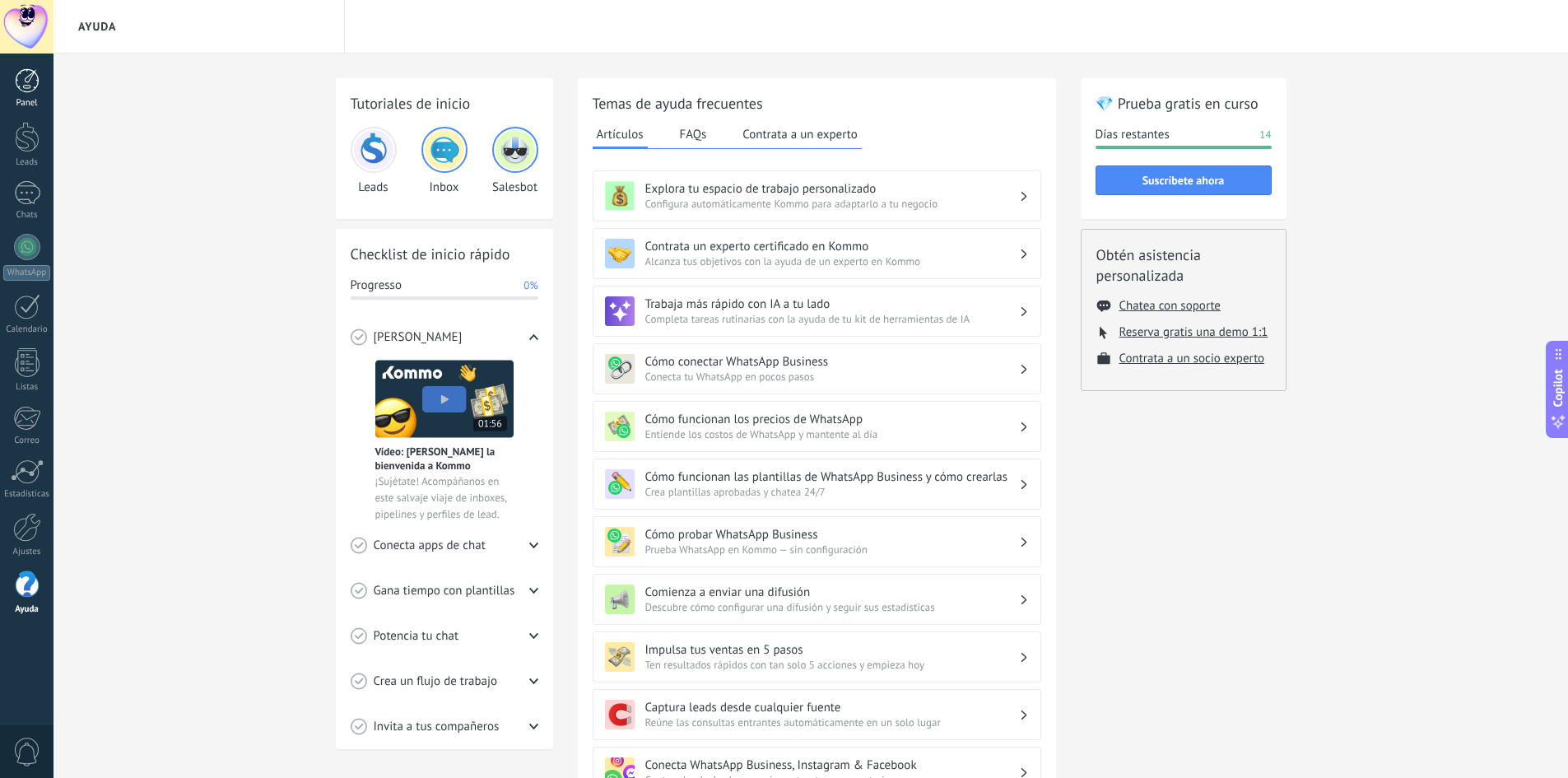
click at [46, 91] on link "Panel" at bounding box center [27, 88] width 53 height 40
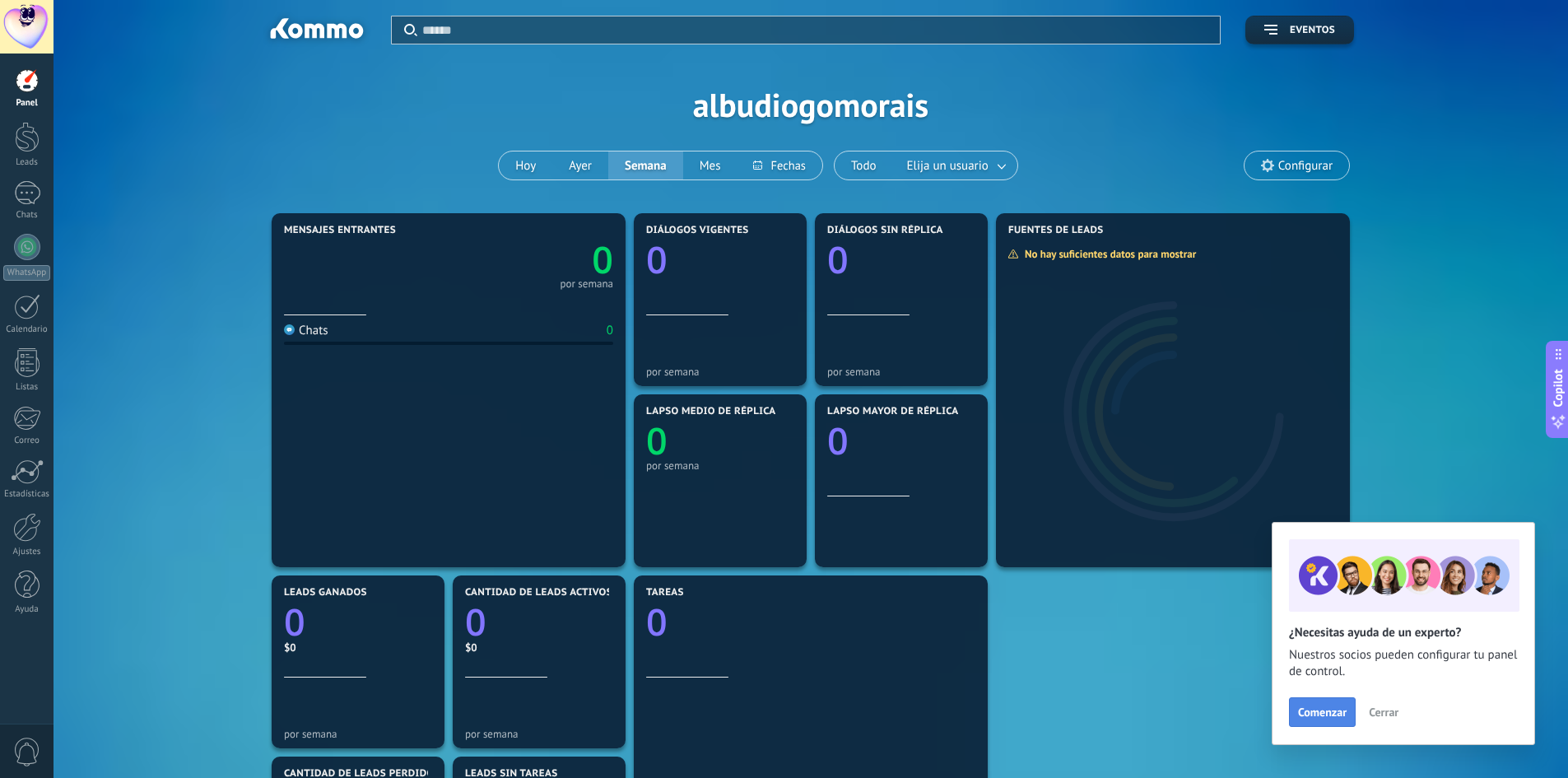
click at [1344, 715] on span "Comenzar" at bounding box center [1322, 712] width 48 height 11
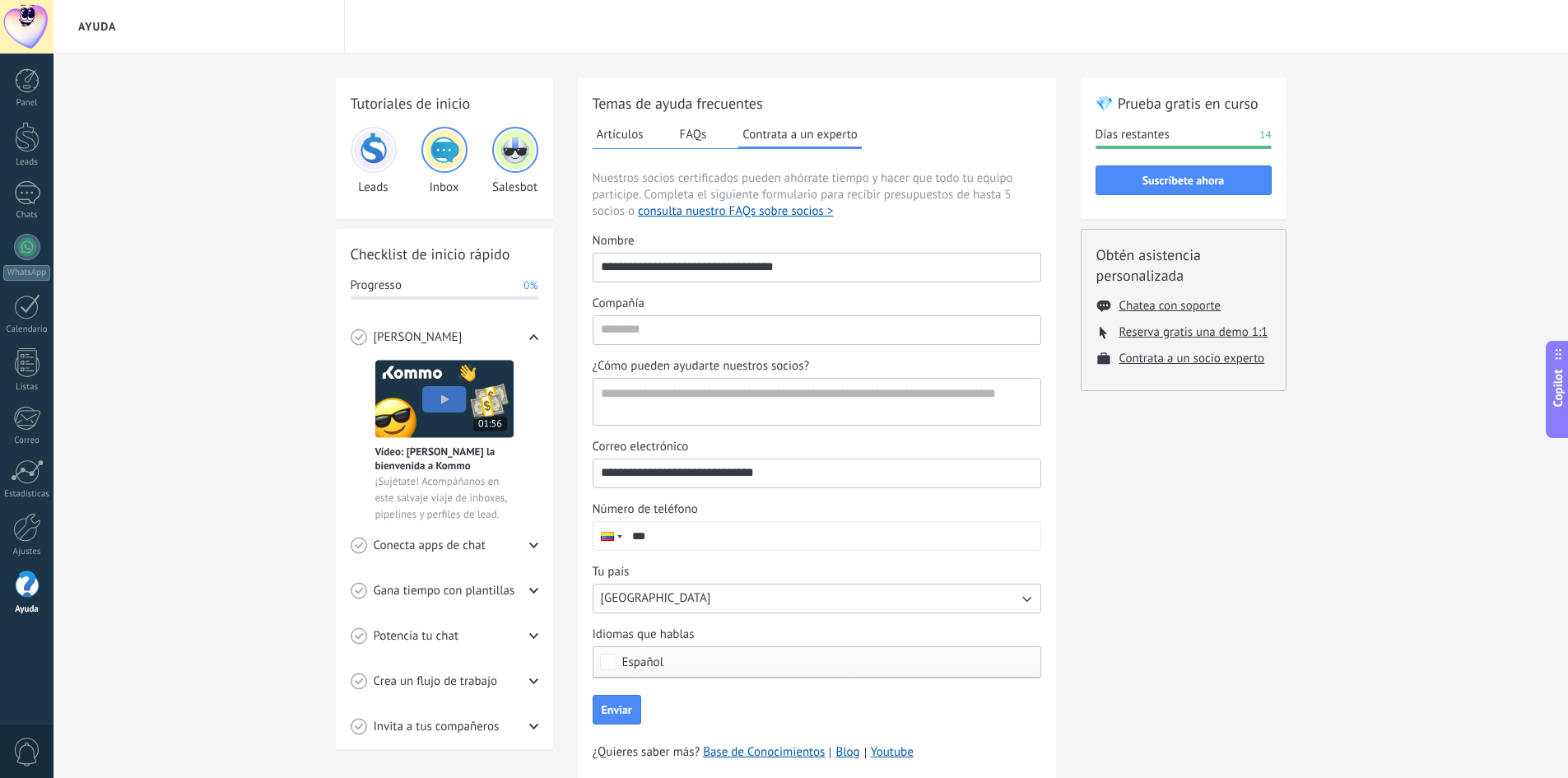
scroll to position [58, 0]
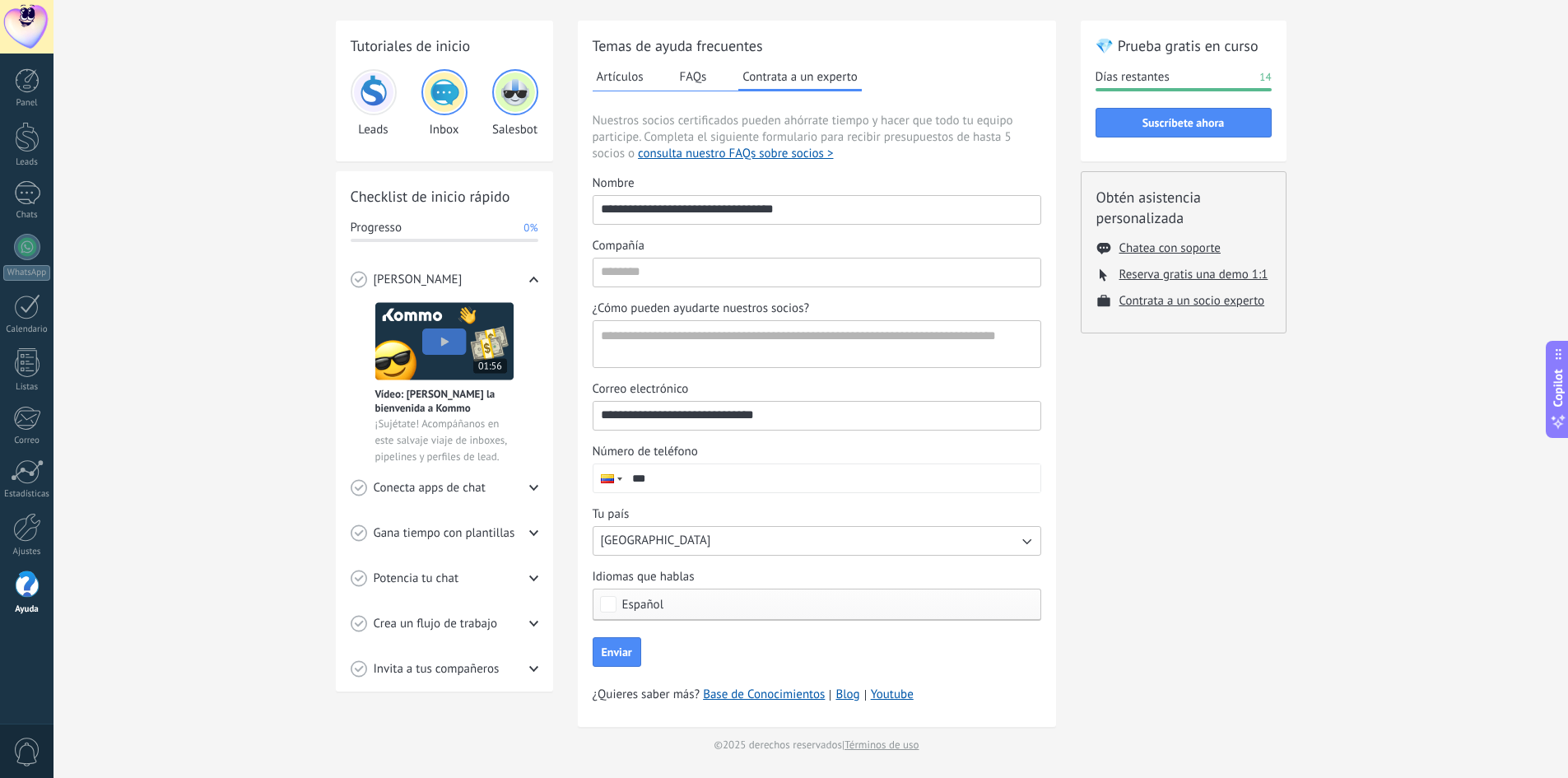
click at [713, 475] on input "***" at bounding box center [832, 478] width 416 height 28
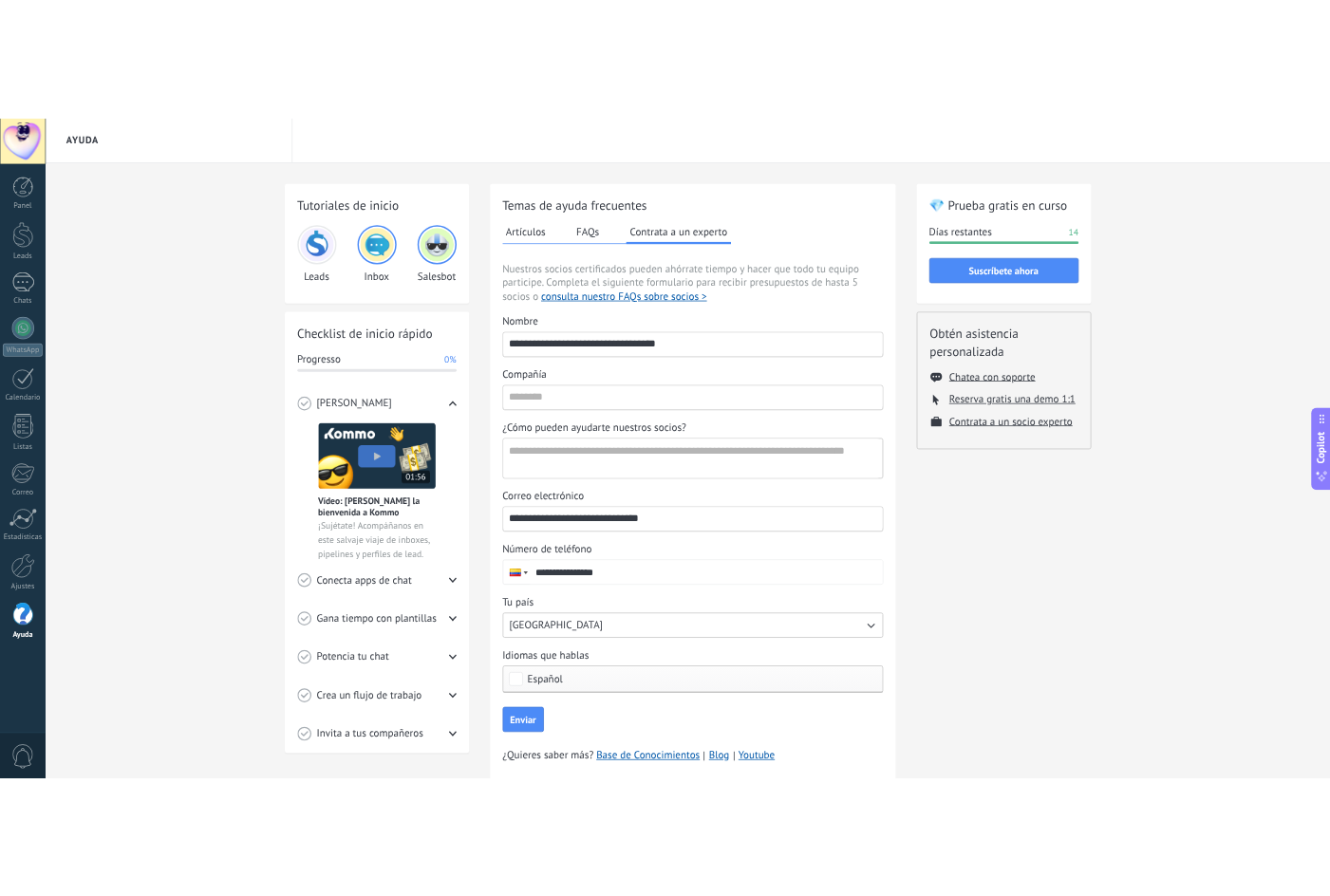
scroll to position [0, 0]
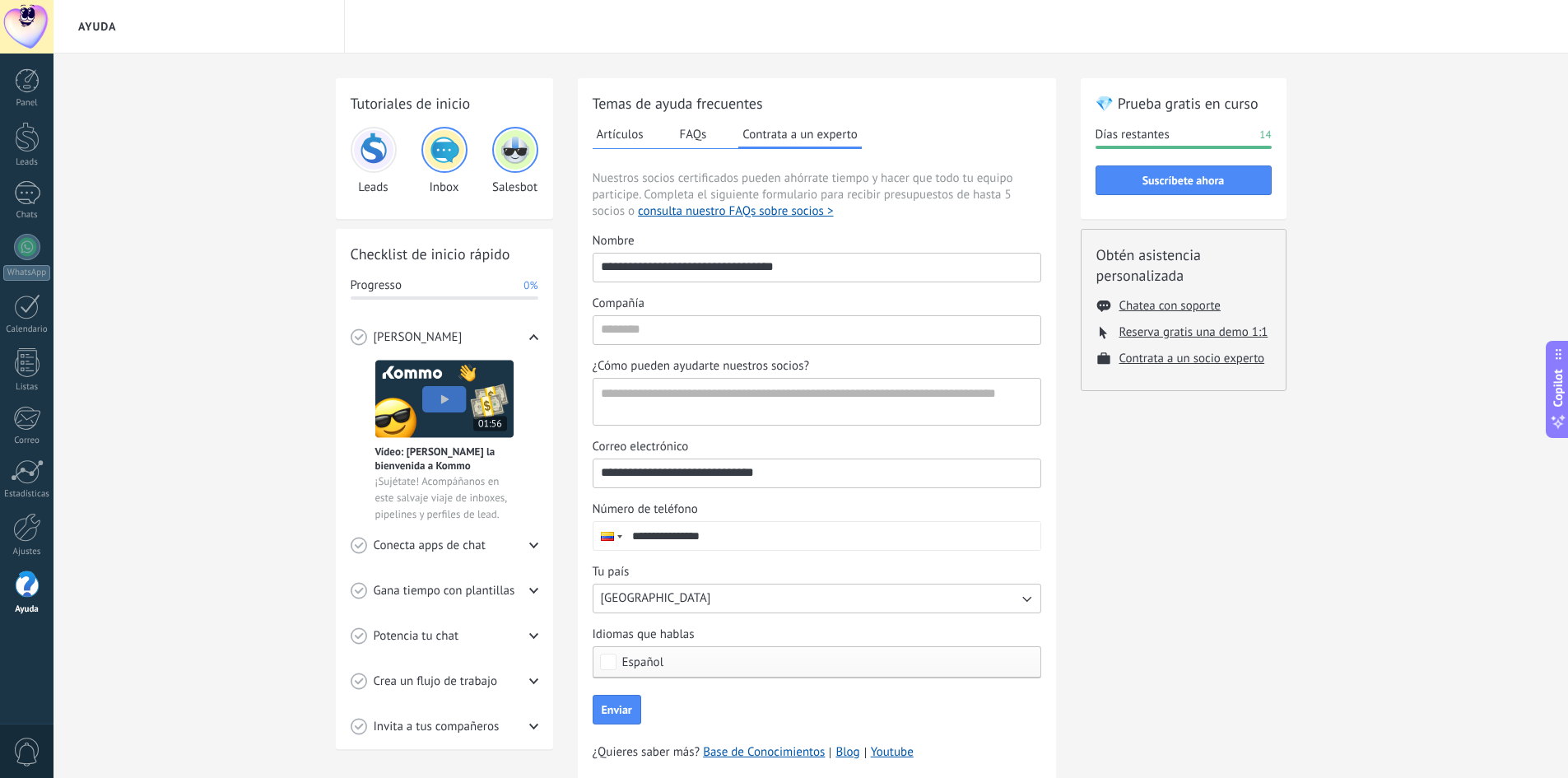
type input "**********"
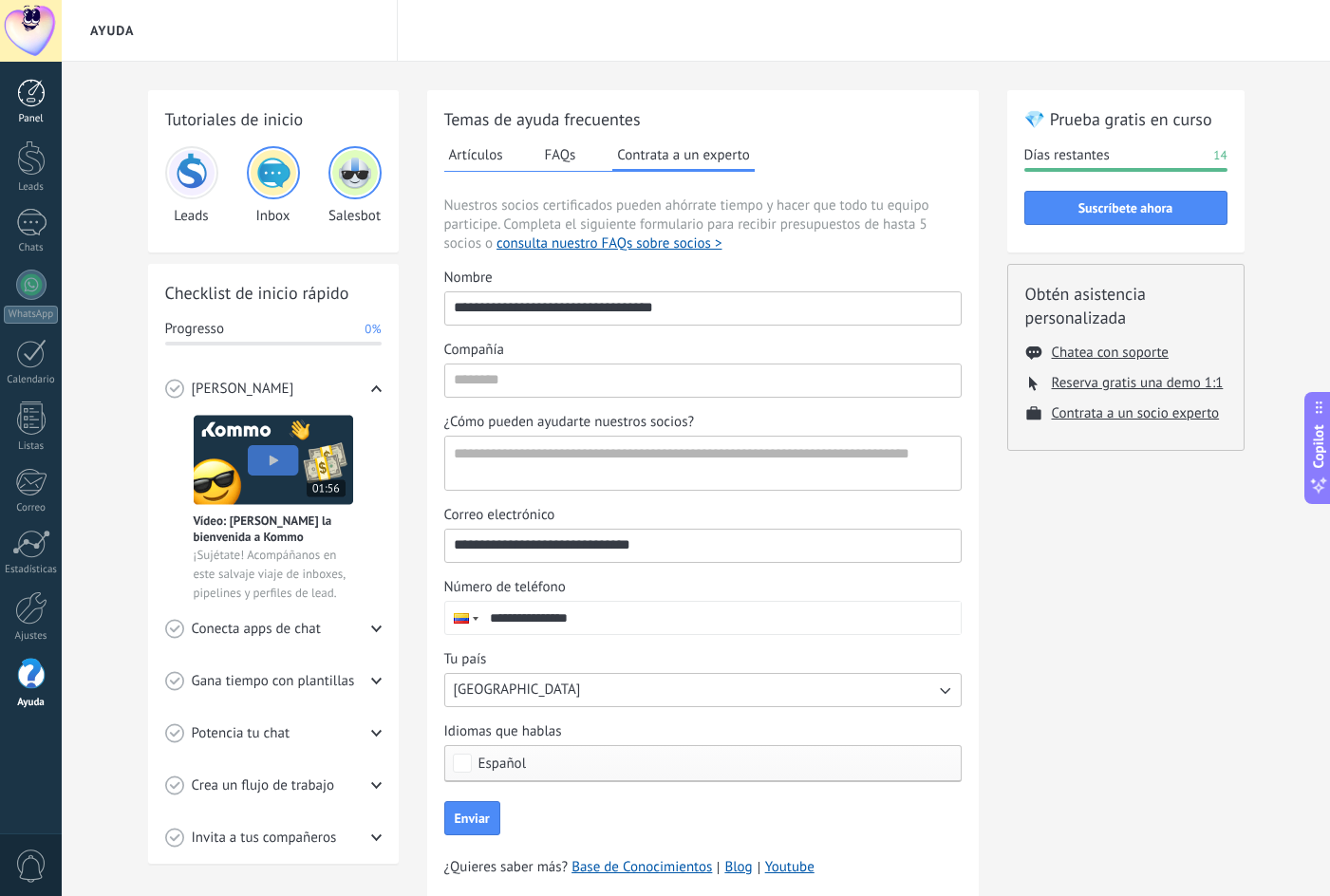
click at [47, 98] on link "Panel" at bounding box center [31, 101] width 62 height 47
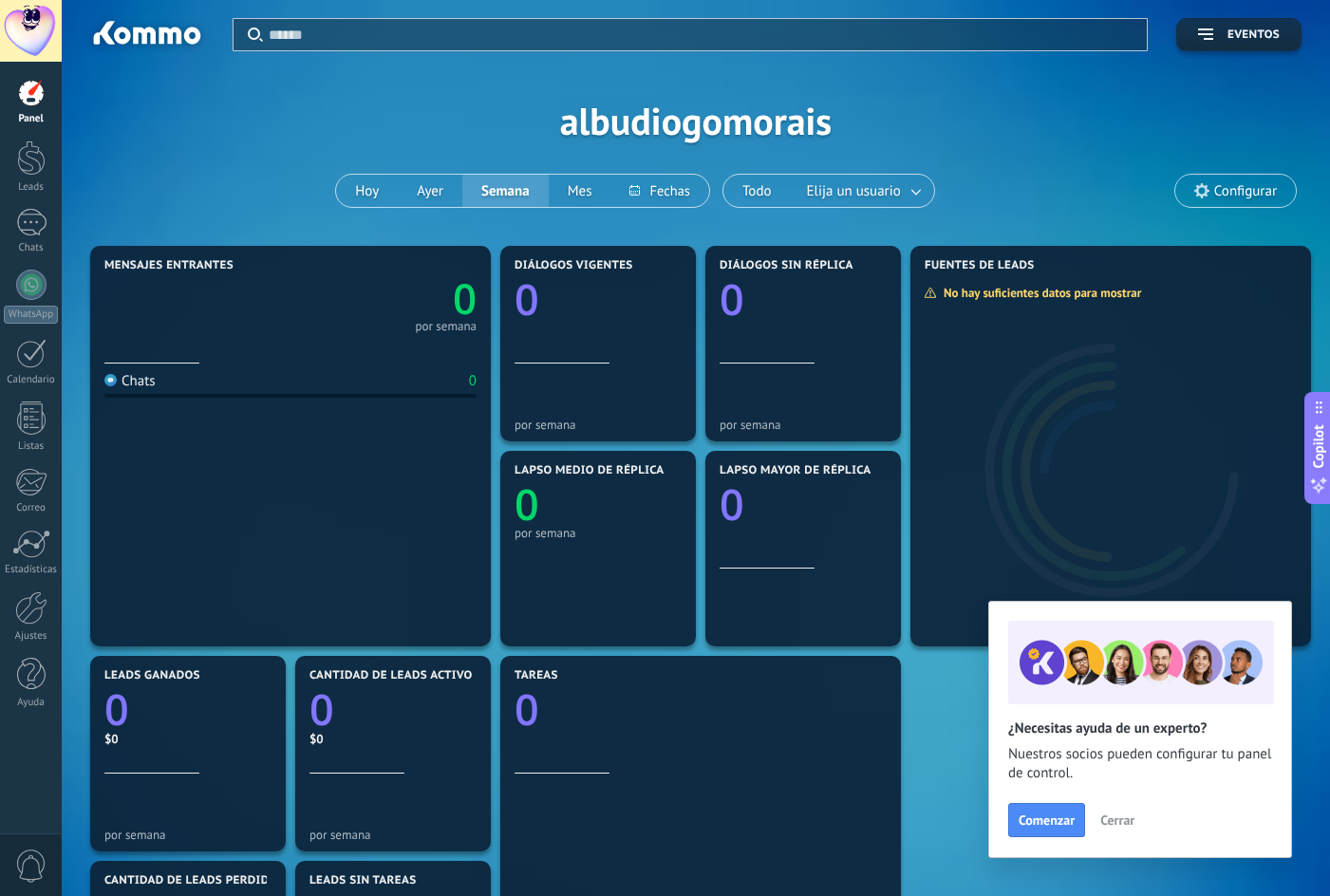
click at [1125, 821] on span "Cerrar" at bounding box center [1117, 820] width 34 height 13
